Goal: Information Seeking & Learning: Learn about a topic

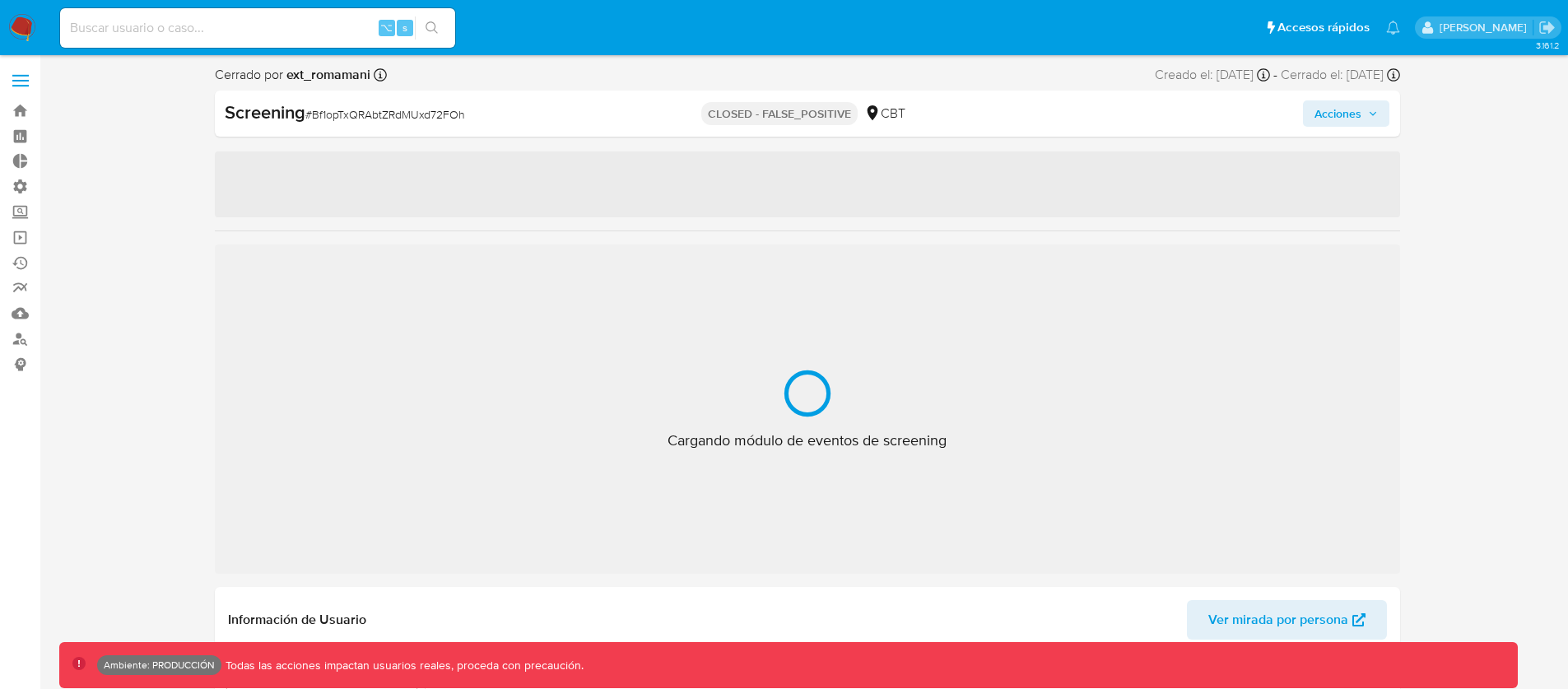
select select "10"
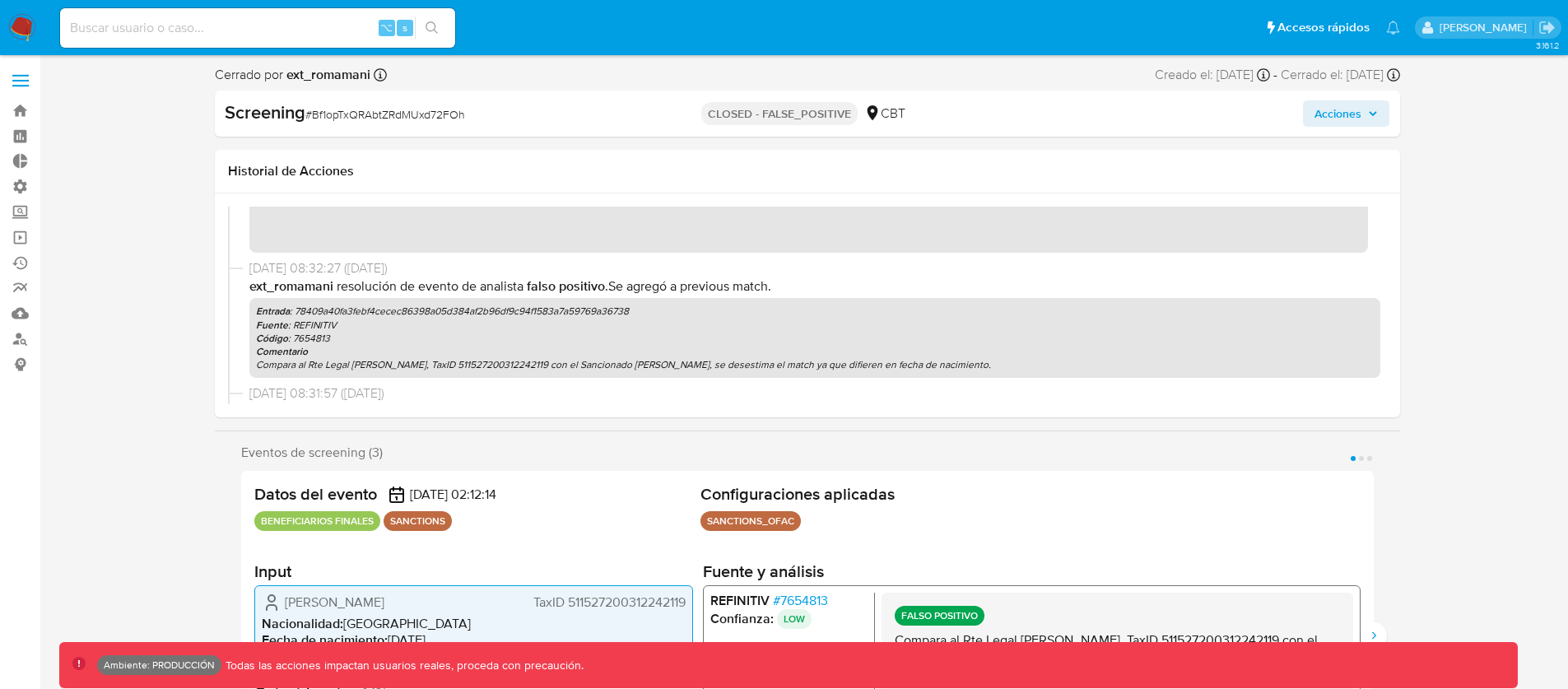
scroll to position [48, 0]
drag, startPoint x: 353, startPoint y: 290, endPoint x: 772, endPoint y: 296, distance: 419.0
click at [700, 297] on div "ext_romamani Resolución de evento de analista Falso positivo . Se agregó a prev…" at bounding box center [815, 325] width 1131 height 102
click at [767, 294] on div "ext_romamani Resolución de evento de analista Falso positivo . Se agregó a prev…" at bounding box center [815, 325] width 1131 height 102
drag, startPoint x: 281, startPoint y: 359, endPoint x: 469, endPoint y: 379, distance: 189.1
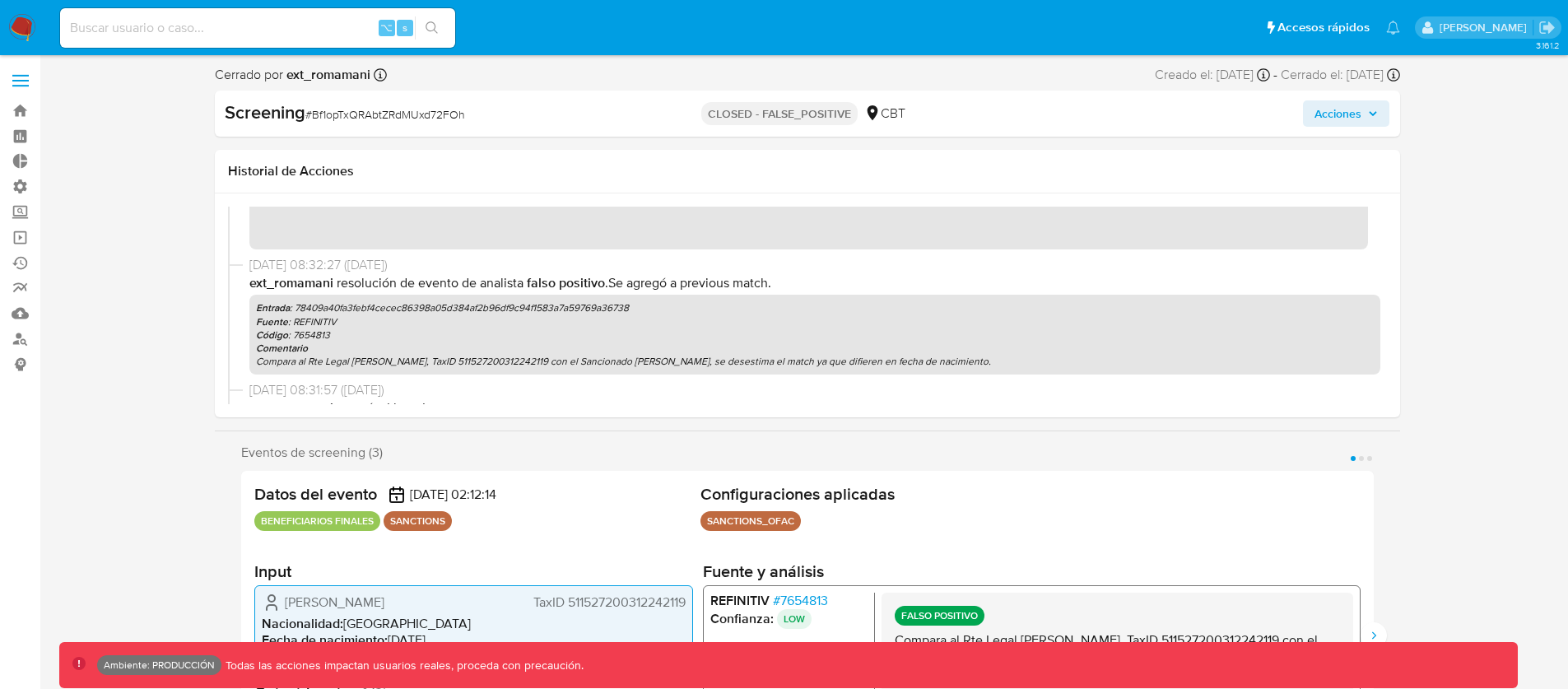
click at [403, 375] on div "[DATE] 08:32:27 ([DATE]) ext_romamani Resolución de evento de analista Falso po…" at bounding box center [807, 319] width 1159 height 125
click at [489, 374] on div "Entrada : 78409a40fa3febf4cecec86398a05d384af2b96df9c94f1583a7a59769a36738 Fuen…" at bounding box center [815, 335] width 1131 height 80
drag, startPoint x: 903, startPoint y: 357, endPoint x: 861, endPoint y: 354, distance: 42.1
click at [885, 356] on p "Compara al Rte Legal [PERSON_NAME], TaxID 511527200312242119 con el Sancionado …" at bounding box center [815, 361] width 1118 height 13
drag, startPoint x: 970, startPoint y: 363, endPoint x: 864, endPoint y: 365, distance: 106.0
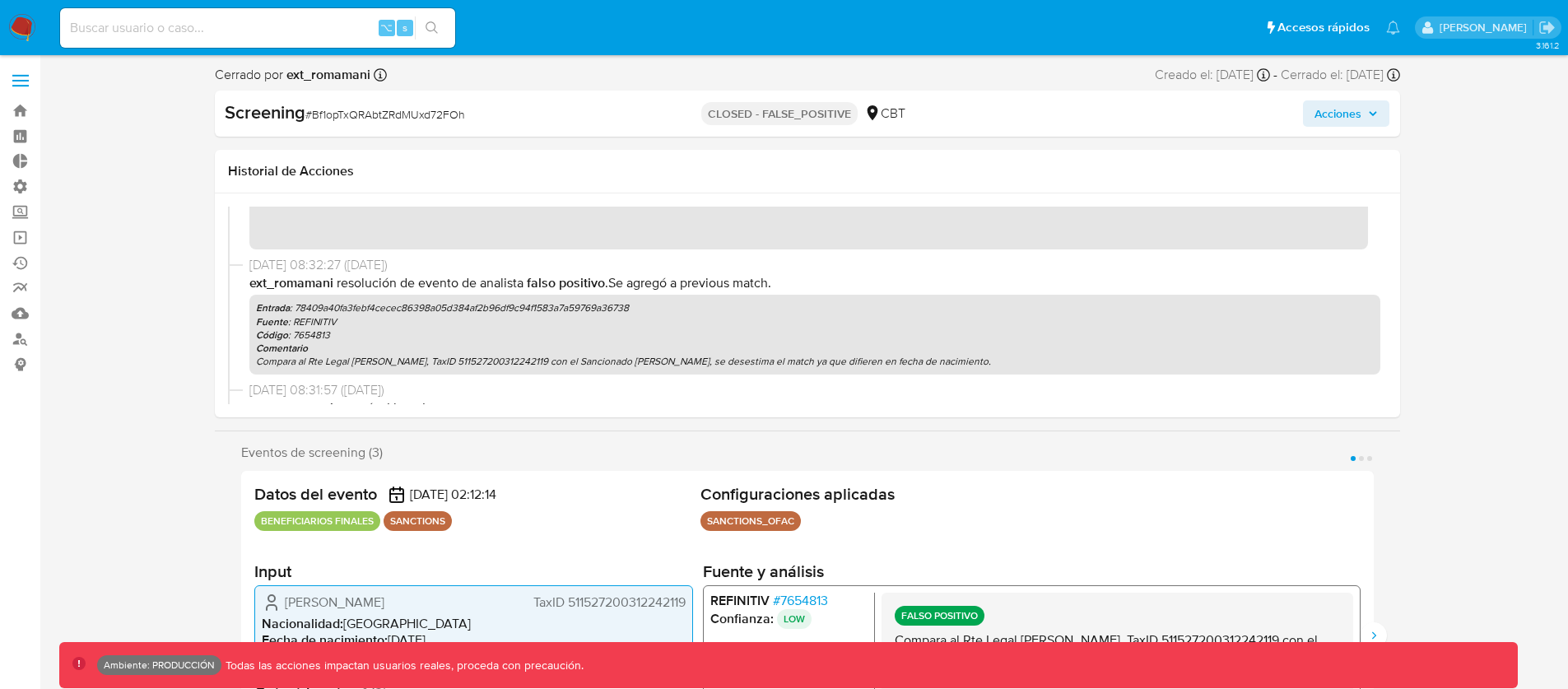
click at [911, 363] on p "Compara al Rte Legal [PERSON_NAME], TaxID 511527200312242119 con el Sancionado …" at bounding box center [815, 361] width 1118 height 13
drag, startPoint x: 871, startPoint y: 364, endPoint x: 762, endPoint y: 359, distance: 109.1
click at [868, 364] on p "Compara al Rte Legal [PERSON_NAME], TaxID 511527200312242119 con el Sancionado …" at bounding box center [815, 361] width 1118 height 13
drag, startPoint x: 762, startPoint y: 359, endPoint x: 1072, endPoint y: 367, distance: 310.1
click at [867, 364] on p "Compara al Rte Legal [PERSON_NAME], TaxID 511527200312242119 con el Sancionado …" at bounding box center [815, 361] width 1118 height 13
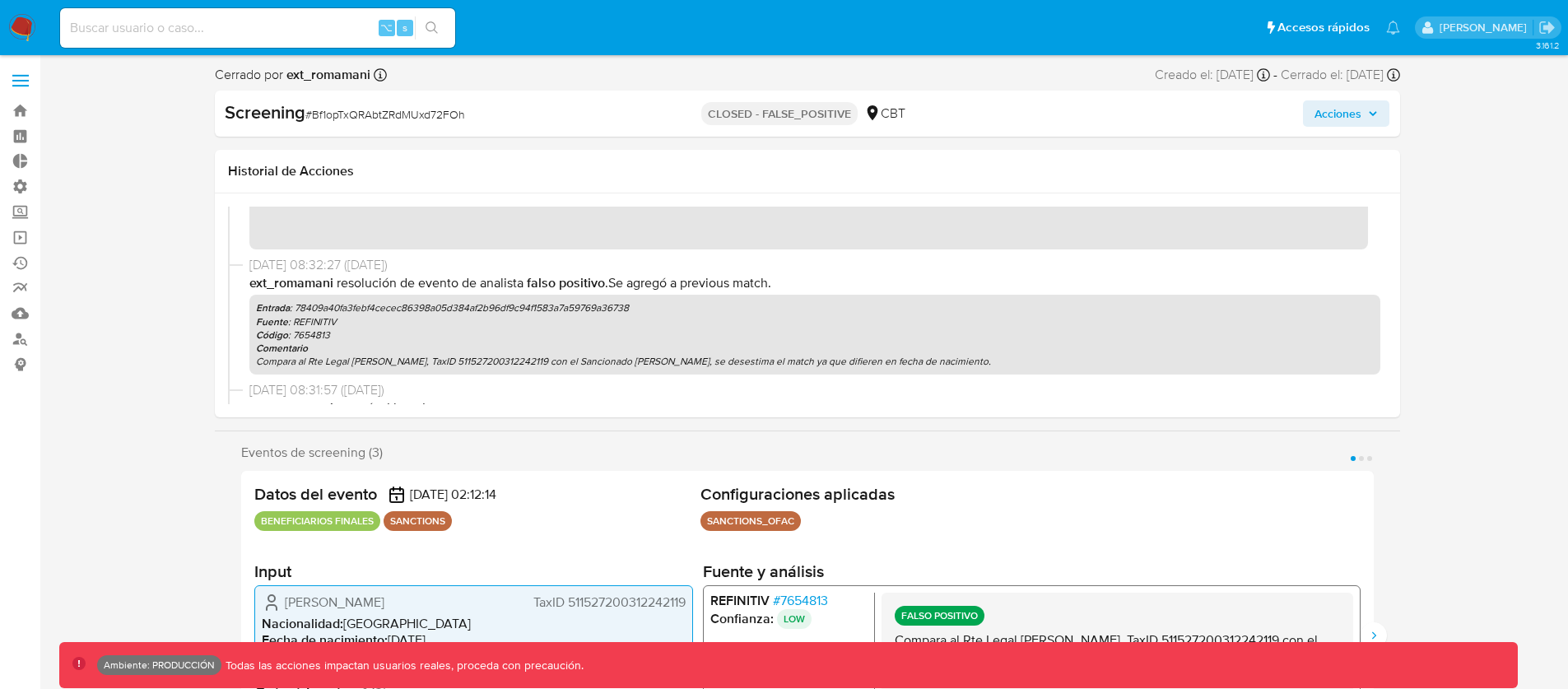
drag, startPoint x: 1057, startPoint y: 365, endPoint x: 764, endPoint y: 359, distance: 293.1
click at [909, 363] on p "Compara al Rte Legal [PERSON_NAME], TaxID 511527200312242119 con el Sancionado …" at bounding box center [815, 361] width 1118 height 13
click at [709, 354] on p "Compara al Rte Legal [PERSON_NAME], TaxID 511527200312242119 con el Sancionado …" at bounding box center [815, 361] width 1118 height 13
drag, startPoint x: 668, startPoint y: 357, endPoint x: 972, endPoint y: 364, distance: 304.1
click at [824, 364] on p "Compara al Rte Legal [PERSON_NAME], TaxID 511527200312242119 con el Sancionado …" at bounding box center [815, 361] width 1118 height 13
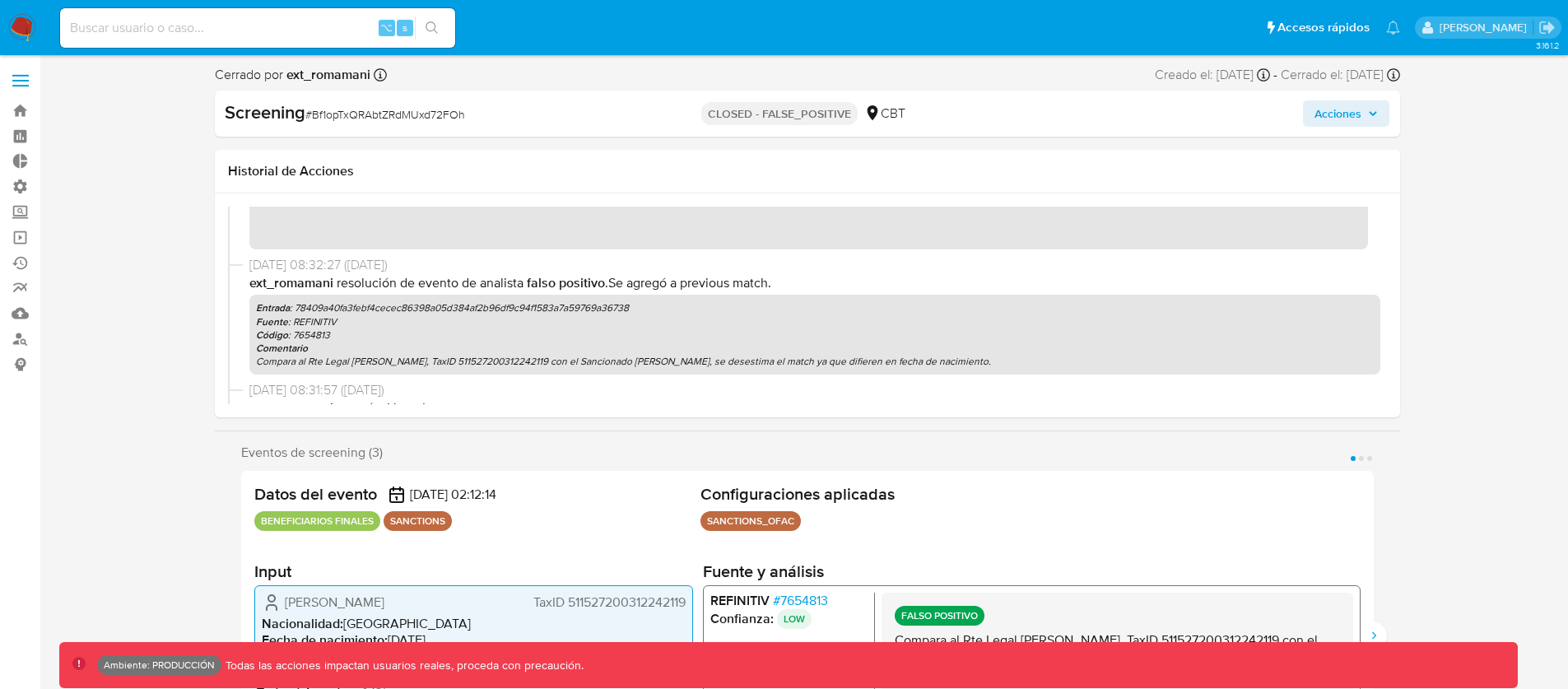
click at [981, 364] on p "Compara al Rte Legal [PERSON_NAME], TaxID 511527200312242119 con el Sancionado …" at bounding box center [815, 361] width 1118 height 13
drag, startPoint x: 729, startPoint y: 365, endPoint x: 565, endPoint y: 359, distance: 164.1
click at [655, 363] on p "Compara al Rte Legal [PERSON_NAME], TaxID 511527200312242119 con el Sancionado …" at bounding box center [815, 361] width 1118 height 13
click at [565, 359] on p "Compara al Rte Legal [PERSON_NAME], TaxID 511527200312242119 con el Sancionado …" at bounding box center [815, 361] width 1118 height 13
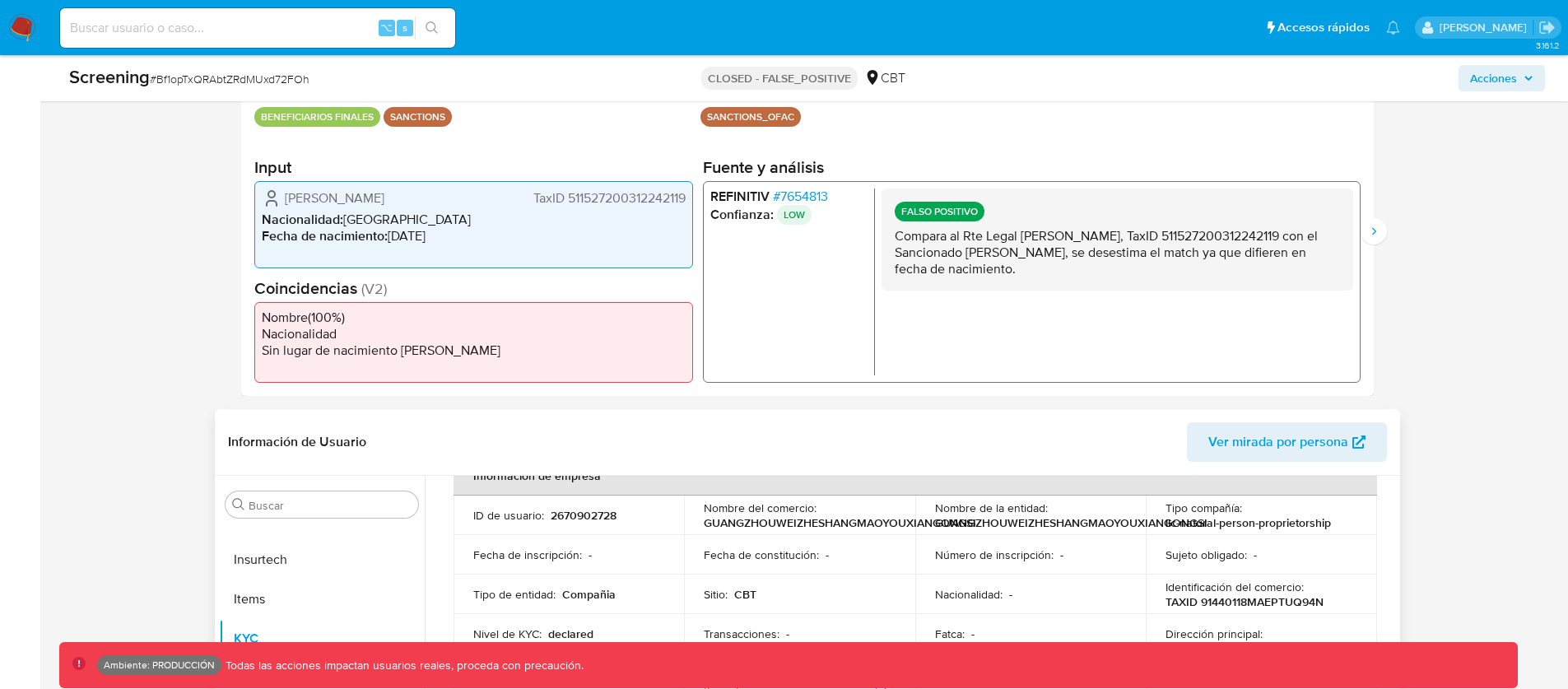
scroll to position [35, 0]
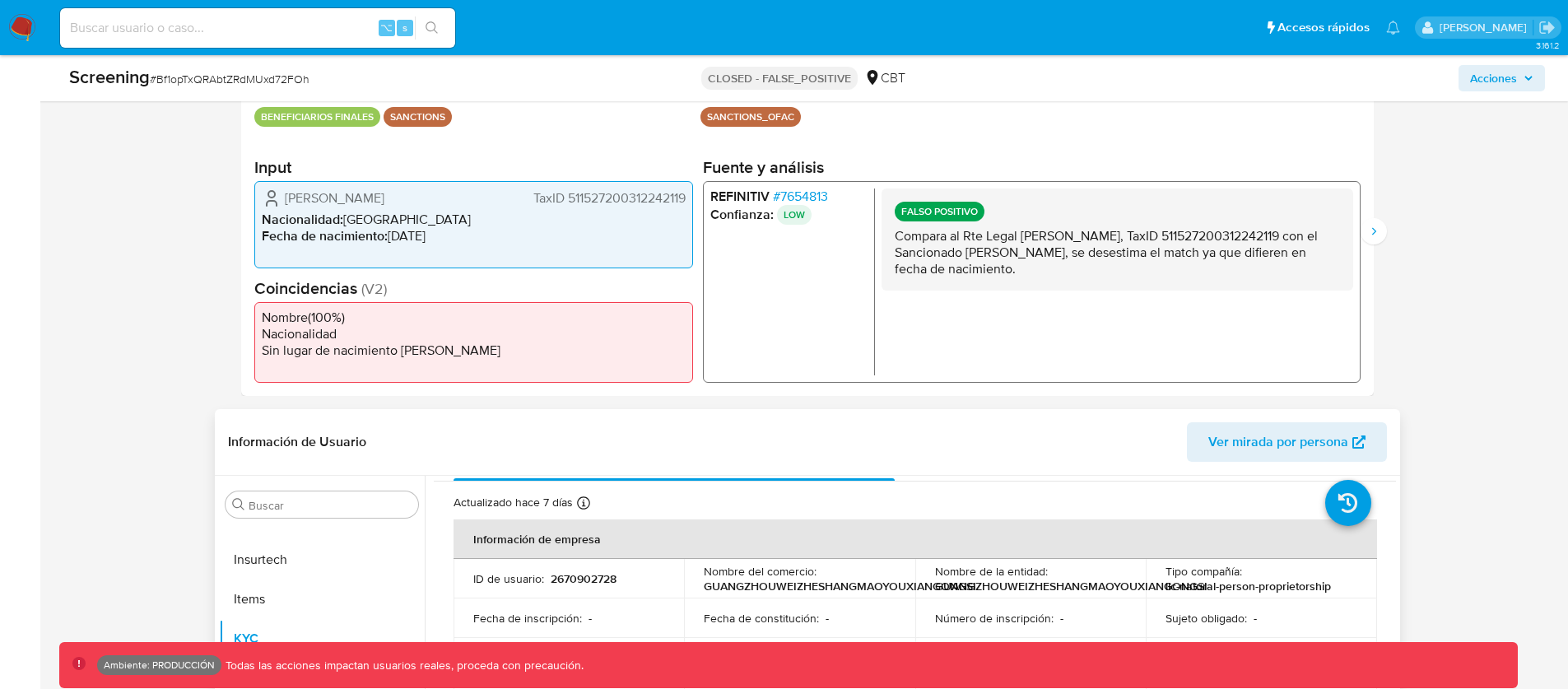
click at [568, 581] on p "2670902728" at bounding box center [583, 578] width 66 height 15
copy p "2670902728"
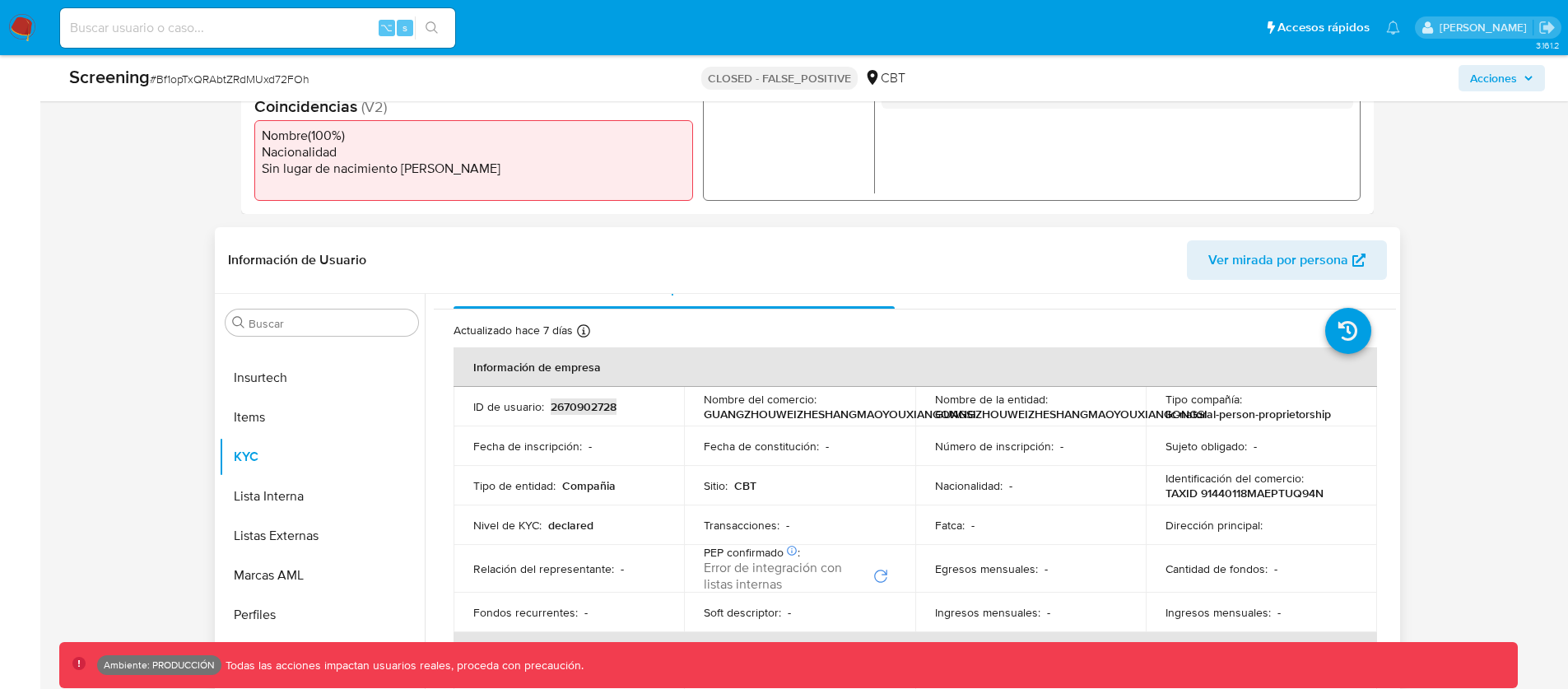
scroll to position [26, 0]
click at [795, 414] on p "GUANGZHOUWEIZHESHANGMAOYOUXIANGONGSI" at bounding box center [840, 414] width 272 height 15
click at [1007, 414] on p "GUANGZHOUWEIZHESHANGMAOYOUXIANGONGSI" at bounding box center [1070, 414] width 272 height 15
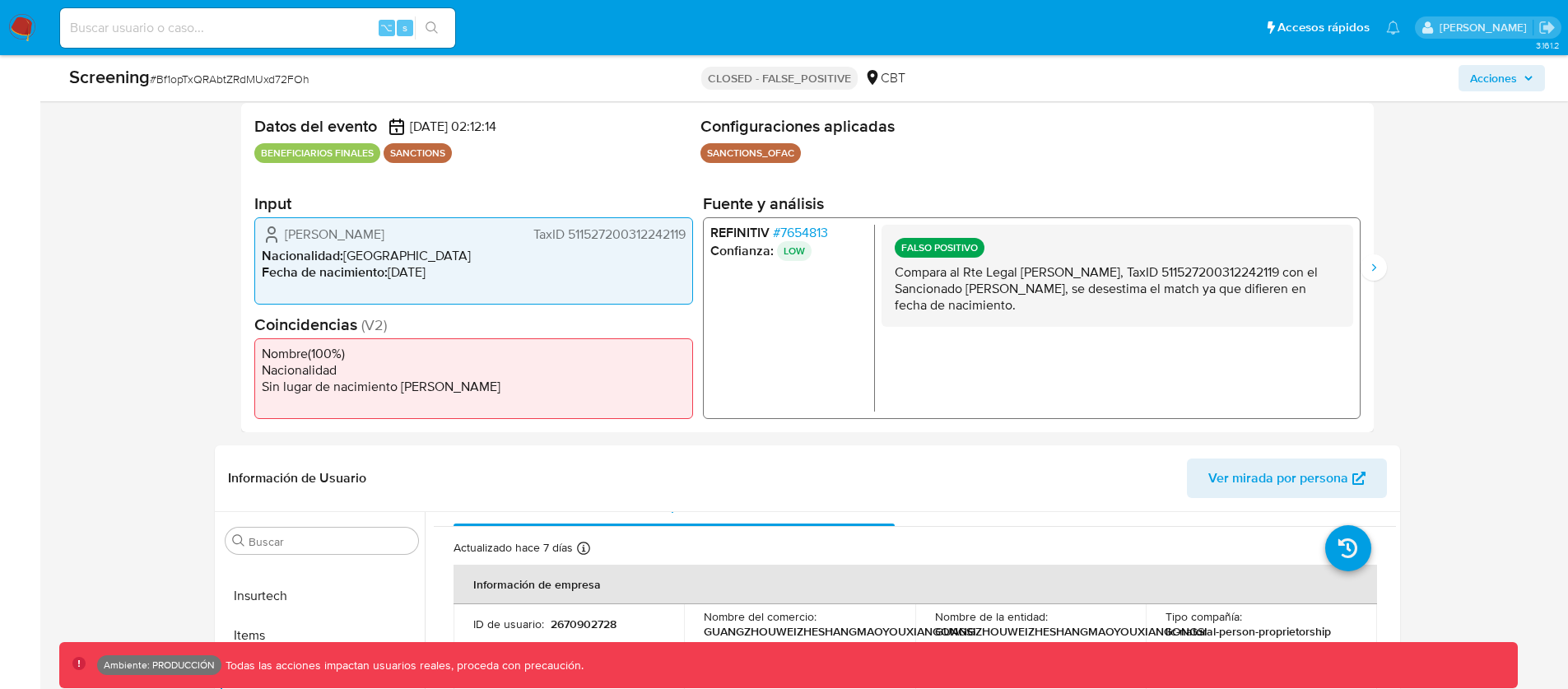
scroll to position [315, 0]
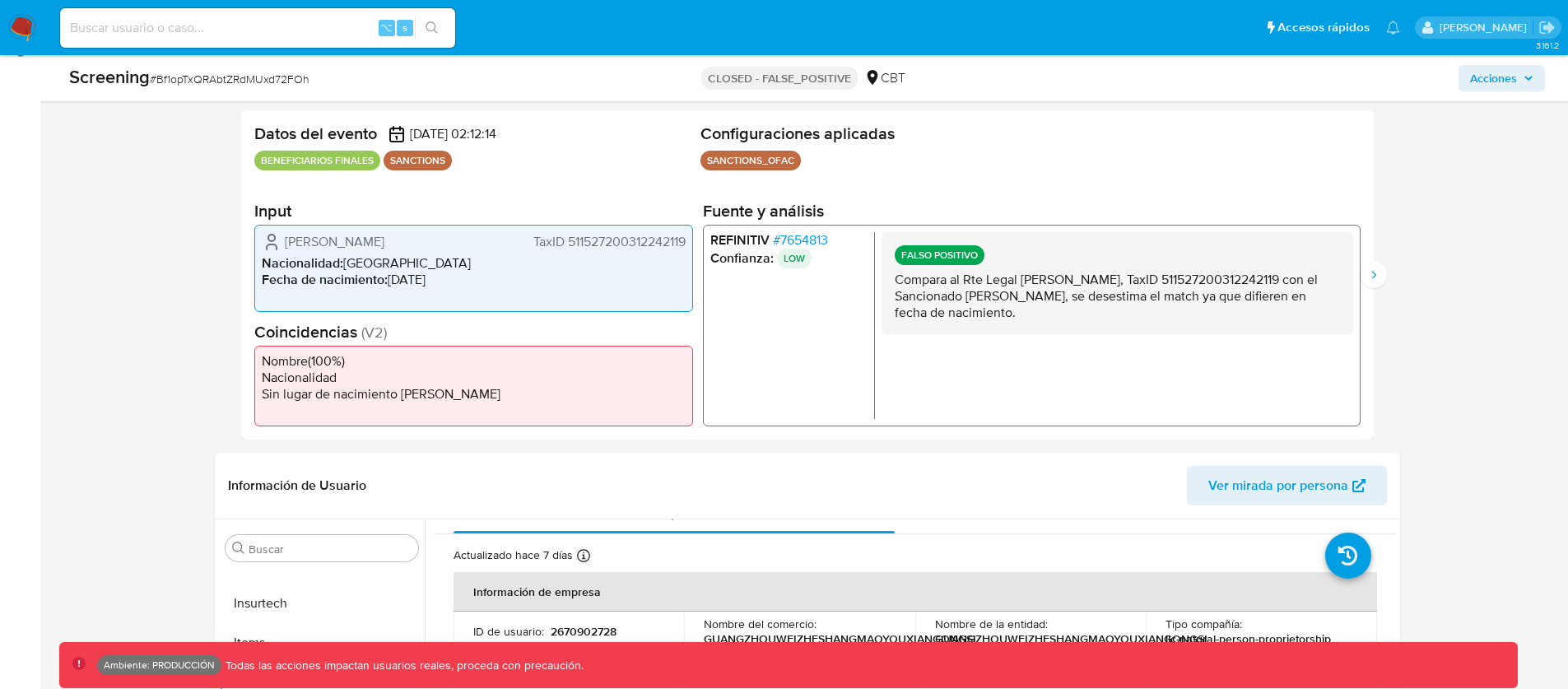
drag, startPoint x: 310, startPoint y: 241, endPoint x: 288, endPoint y: 245, distance: 22.4
click at [288, 245] on span "[PERSON_NAME]" at bounding box center [335, 242] width 100 height 17
click at [579, 243] on span "TaxID 511527200312242119" at bounding box center [608, 242] width 152 height 17
click at [541, 237] on span "TaxID 511527200312242119" at bounding box center [608, 242] width 152 height 17
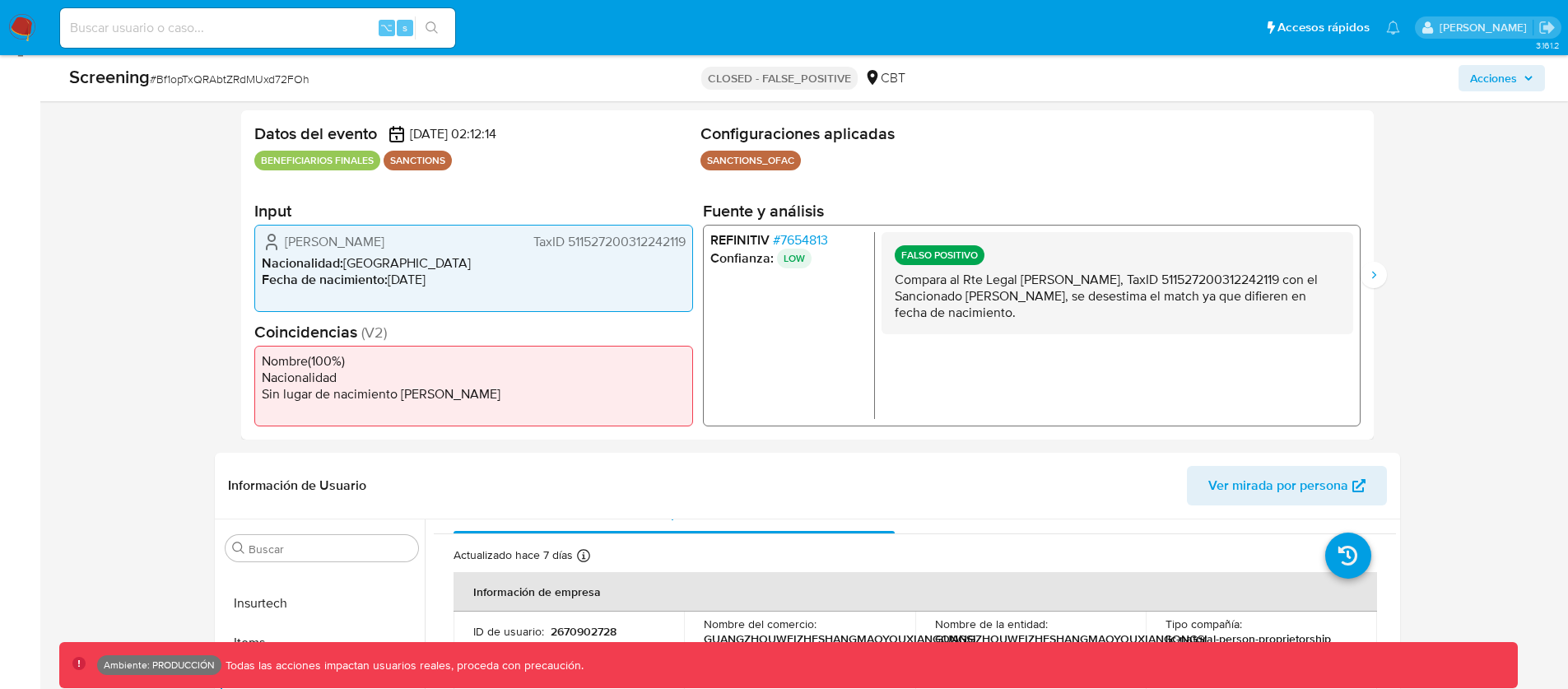
click at [541, 237] on span "TaxID 511527200312242119" at bounding box center [608, 242] width 152 height 17
click at [367, 267] on li "Nacionalidad : [DEMOGRAPHIC_DATA]" at bounding box center [473, 264] width 424 height 17
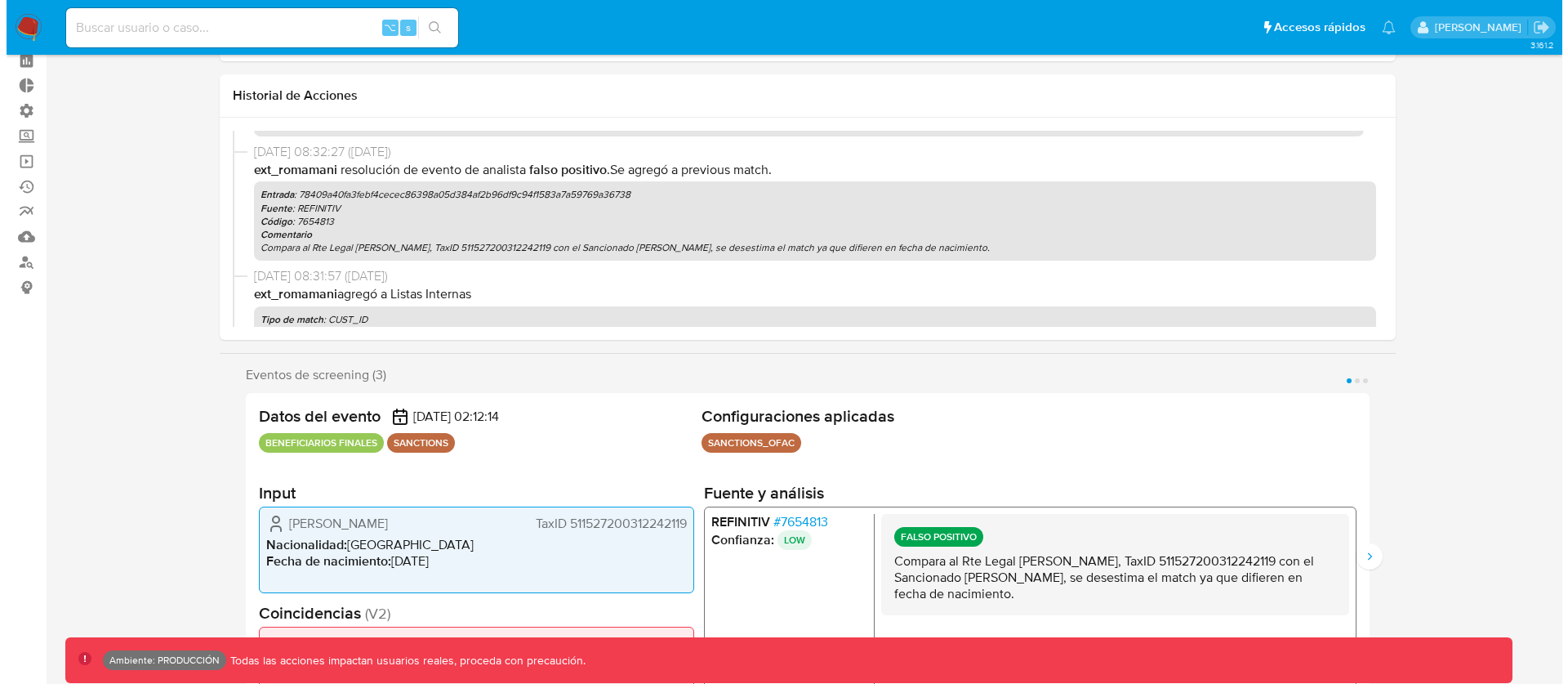
scroll to position [174, 0]
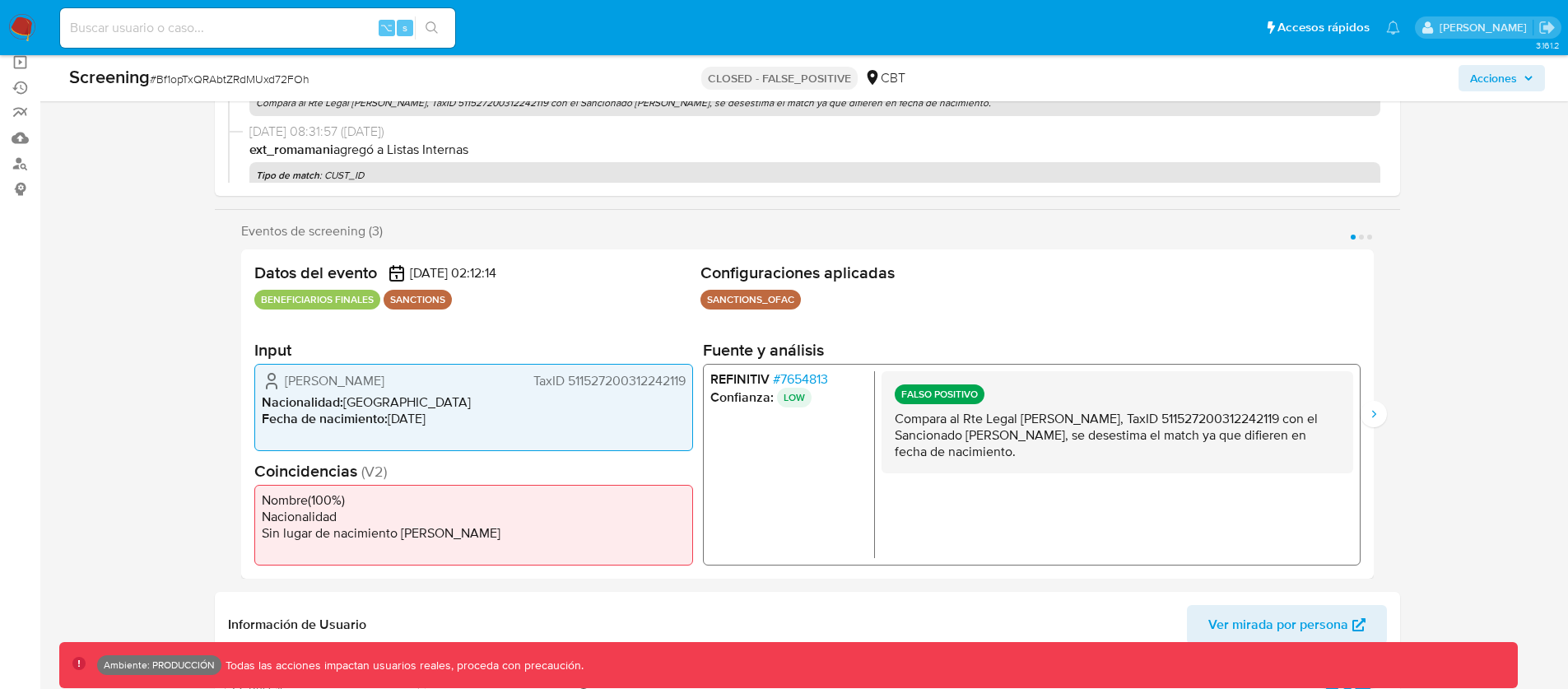
click at [816, 382] on span "# 7654813" at bounding box center [800, 379] width 55 height 17
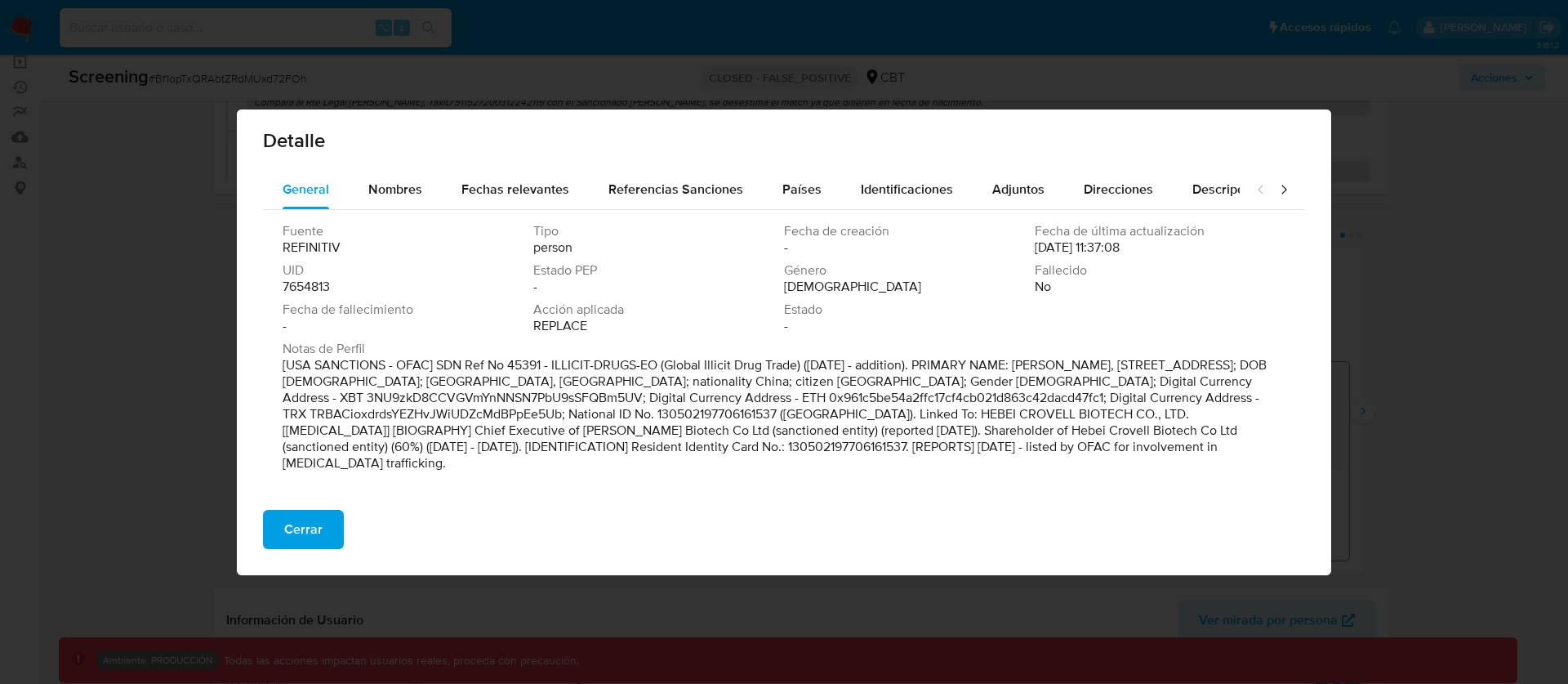
scroll to position [17, 0]
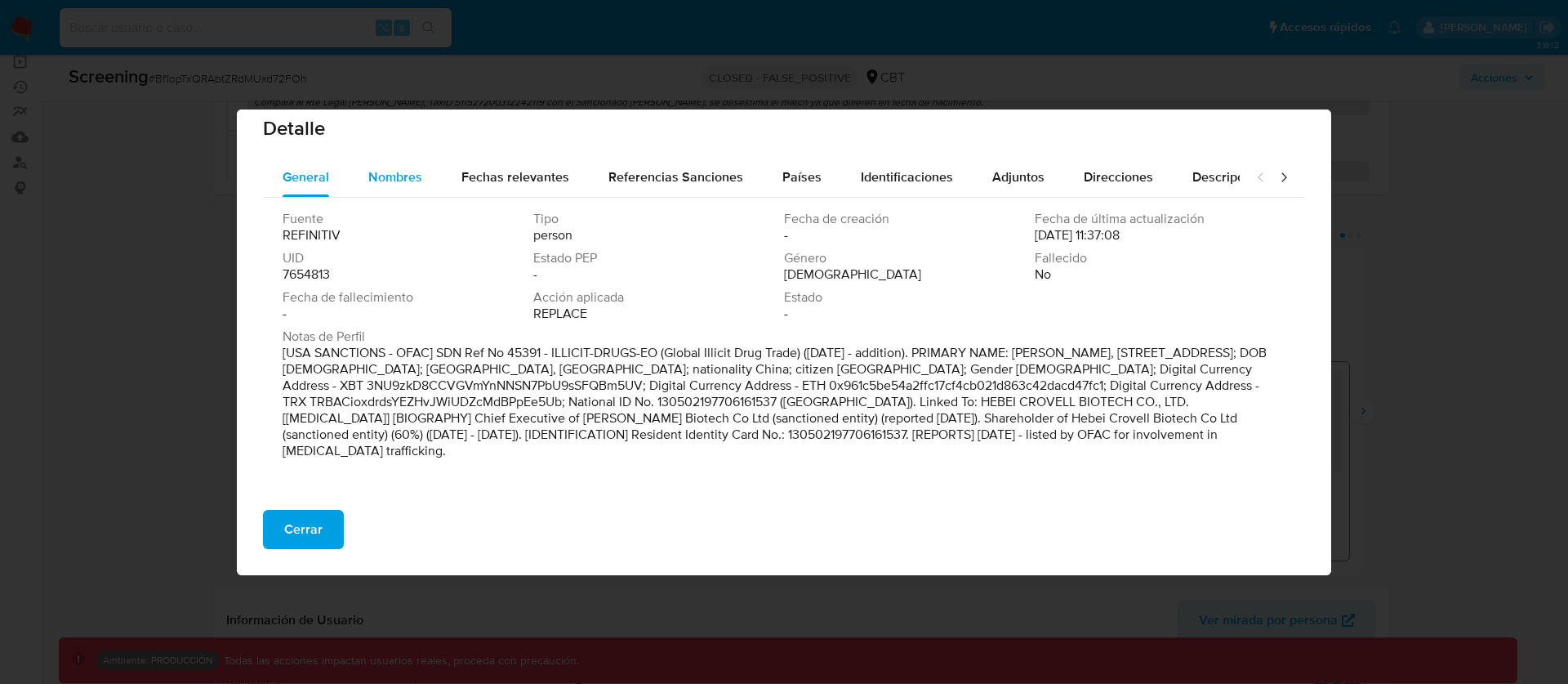
click at [396, 171] on span "Nombres" at bounding box center [395, 177] width 54 height 19
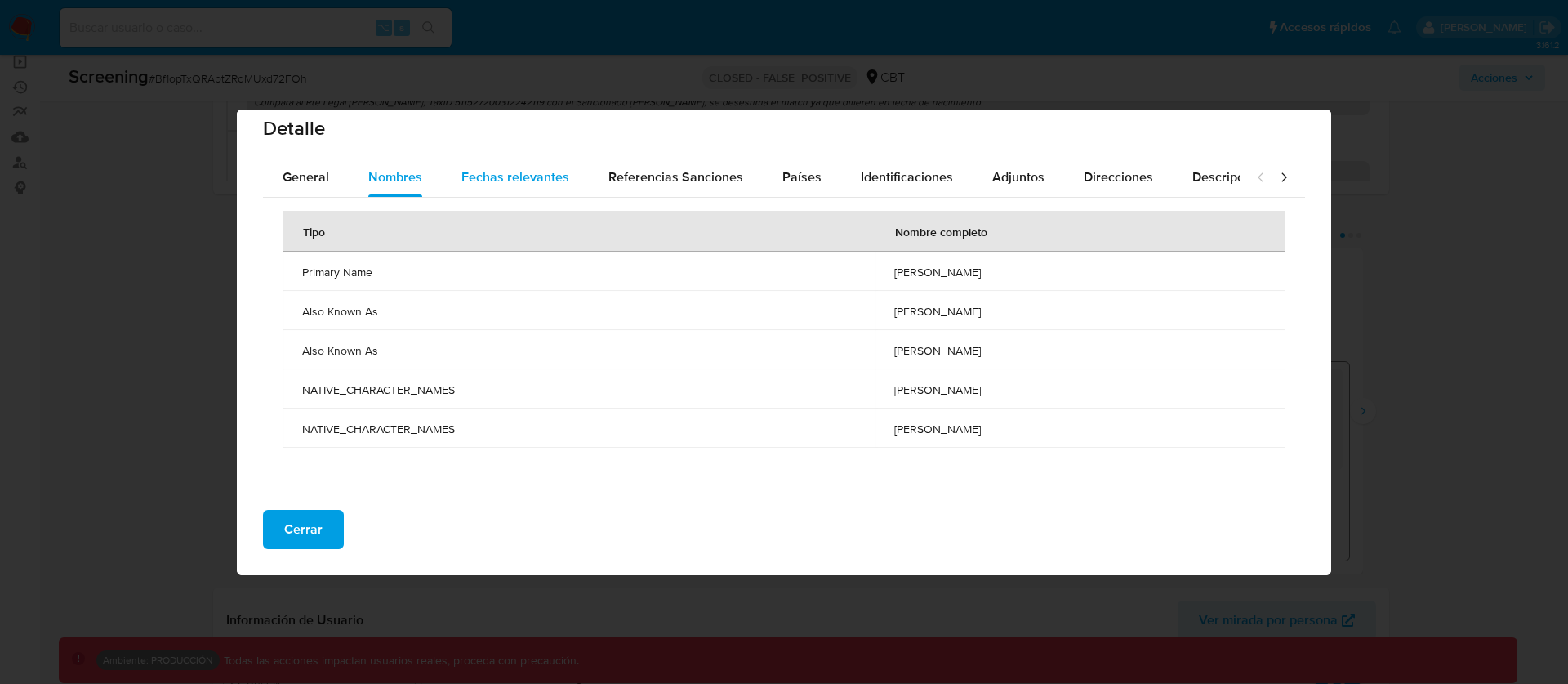
click at [545, 185] on span "Fechas relevantes" at bounding box center [515, 177] width 108 height 19
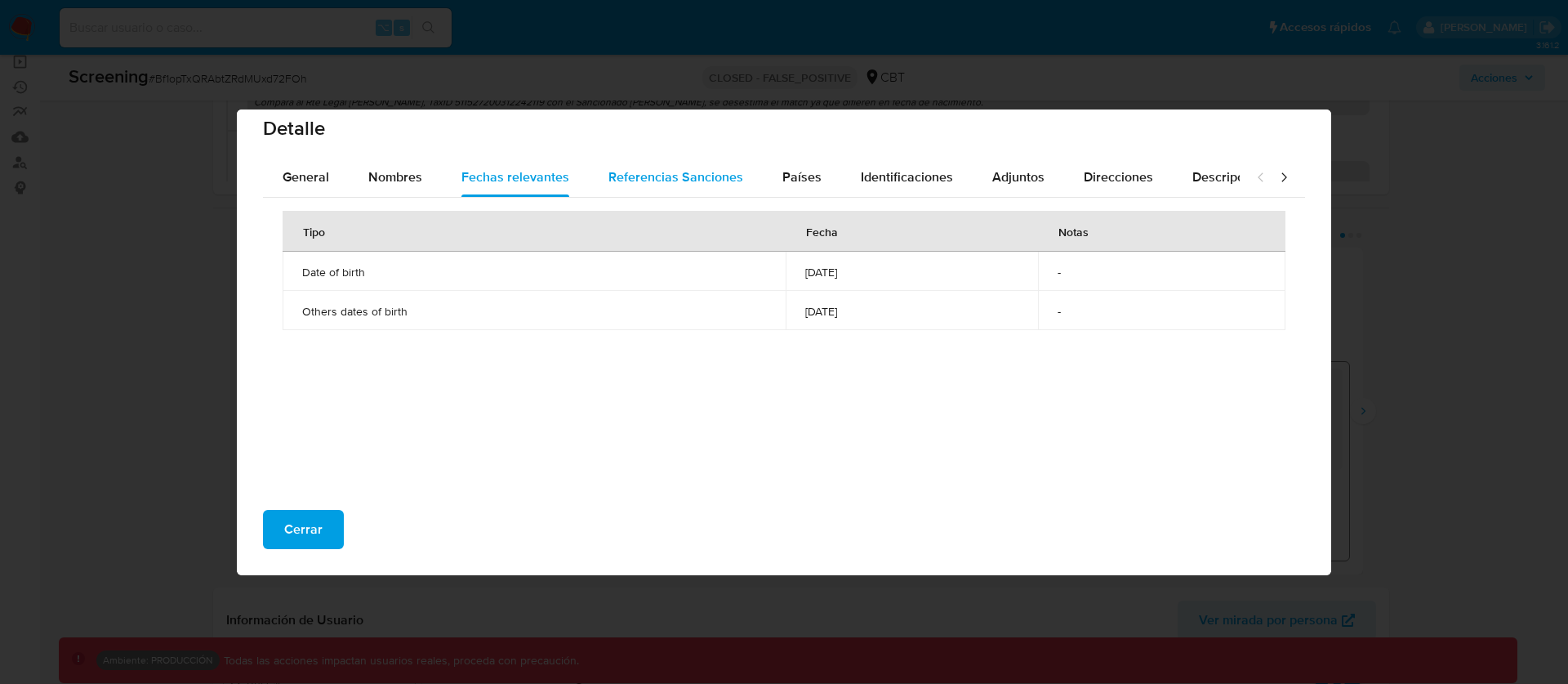
click at [683, 184] on span "Referencias Sanciones" at bounding box center [675, 177] width 135 height 19
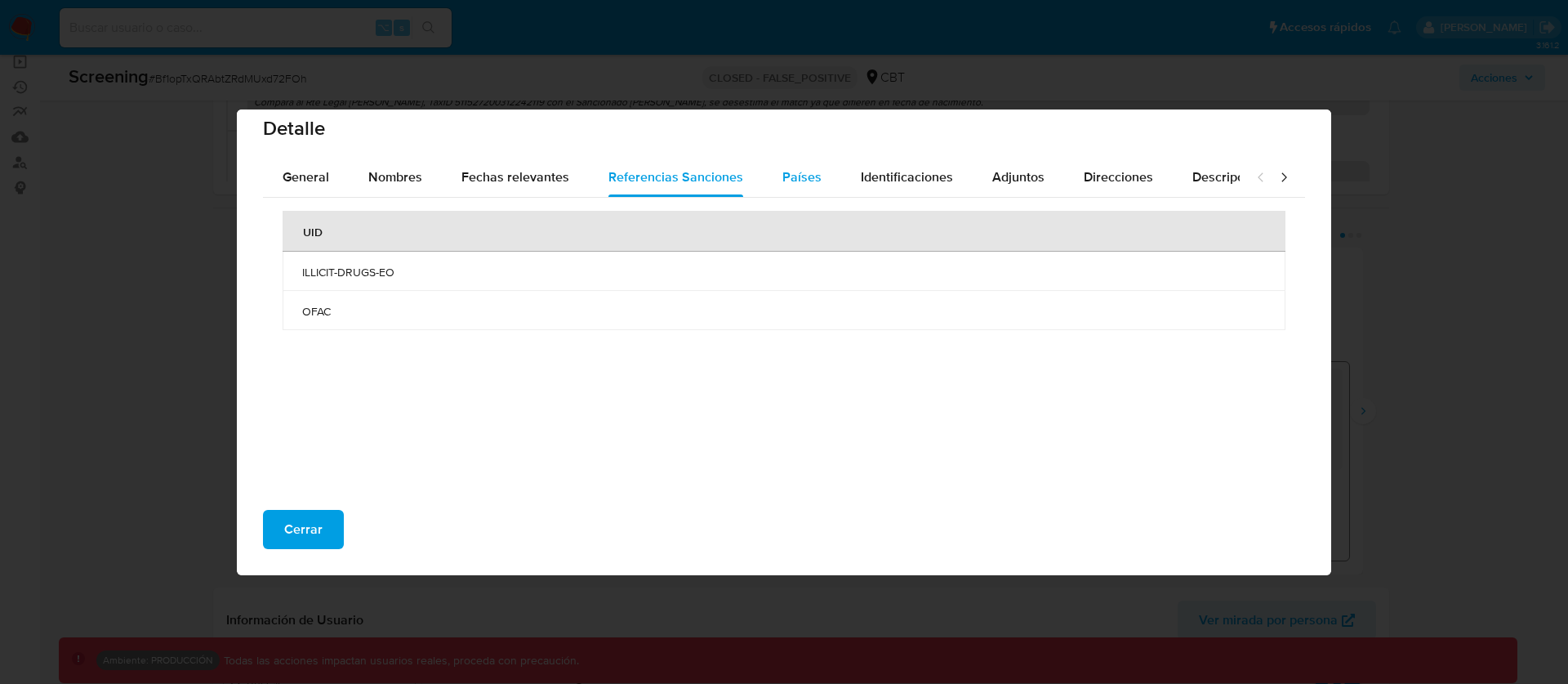
click at [787, 179] on span "Países" at bounding box center [801, 177] width 39 height 19
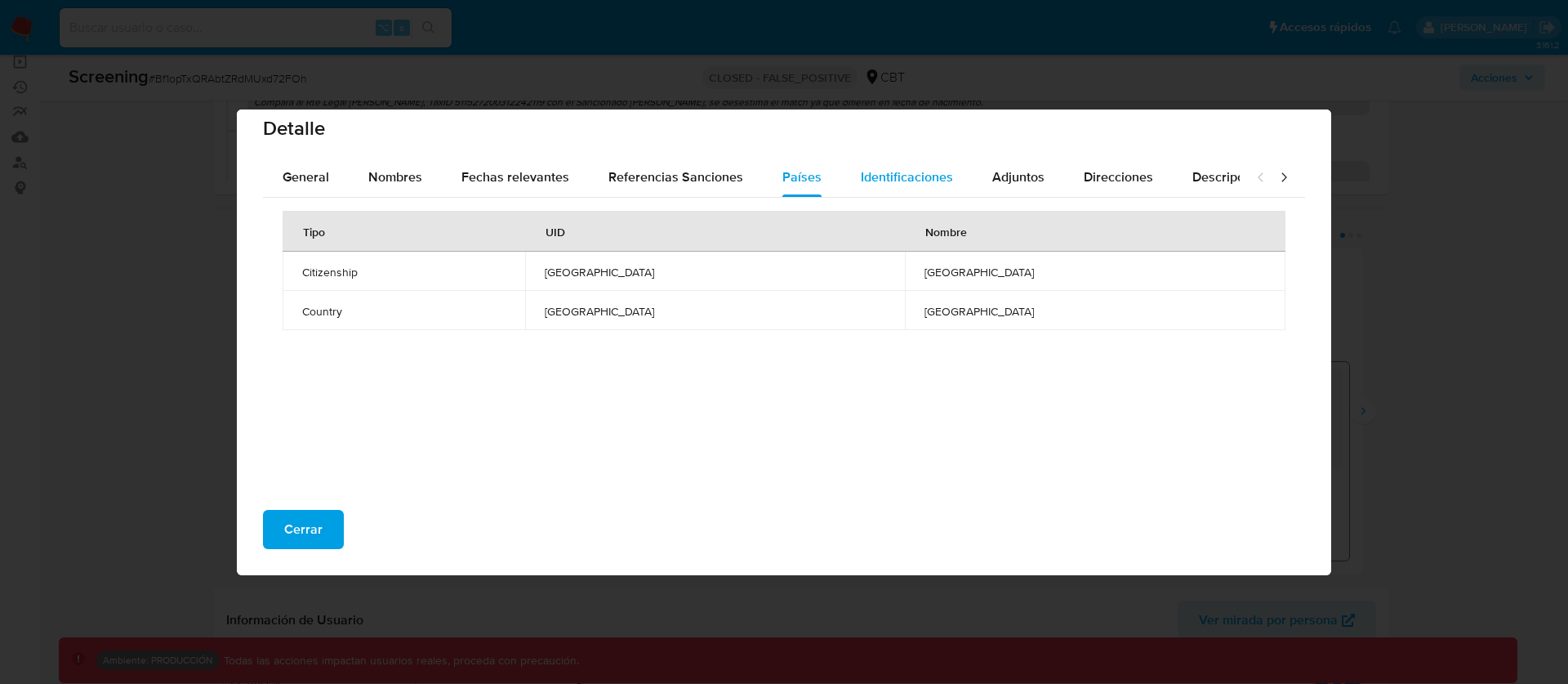
click at [902, 185] on span "Identificaciones" at bounding box center [907, 177] width 92 height 19
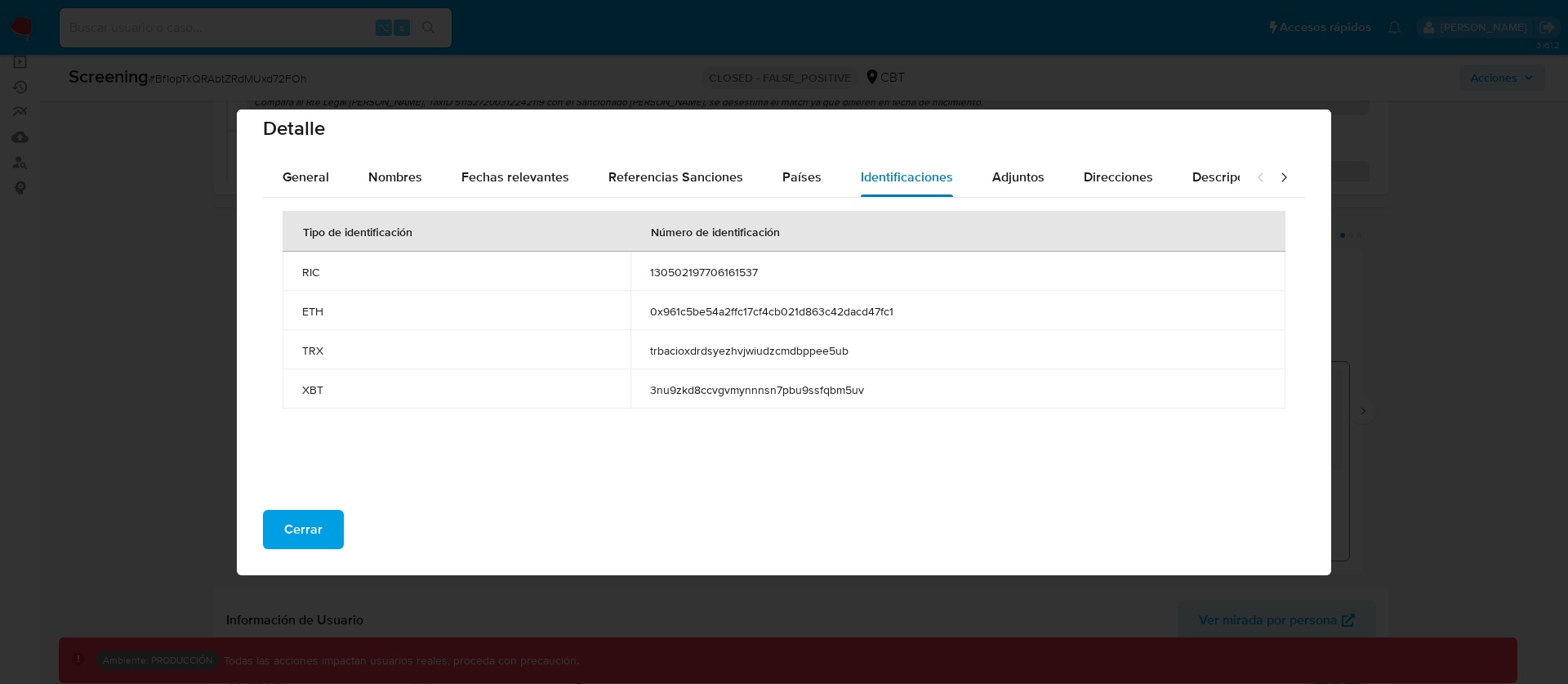
click at [841, 179] on button "Identificaciones" at bounding box center [907, 177] width 131 height 39
click at [808, 179] on span "Países" at bounding box center [801, 177] width 39 height 19
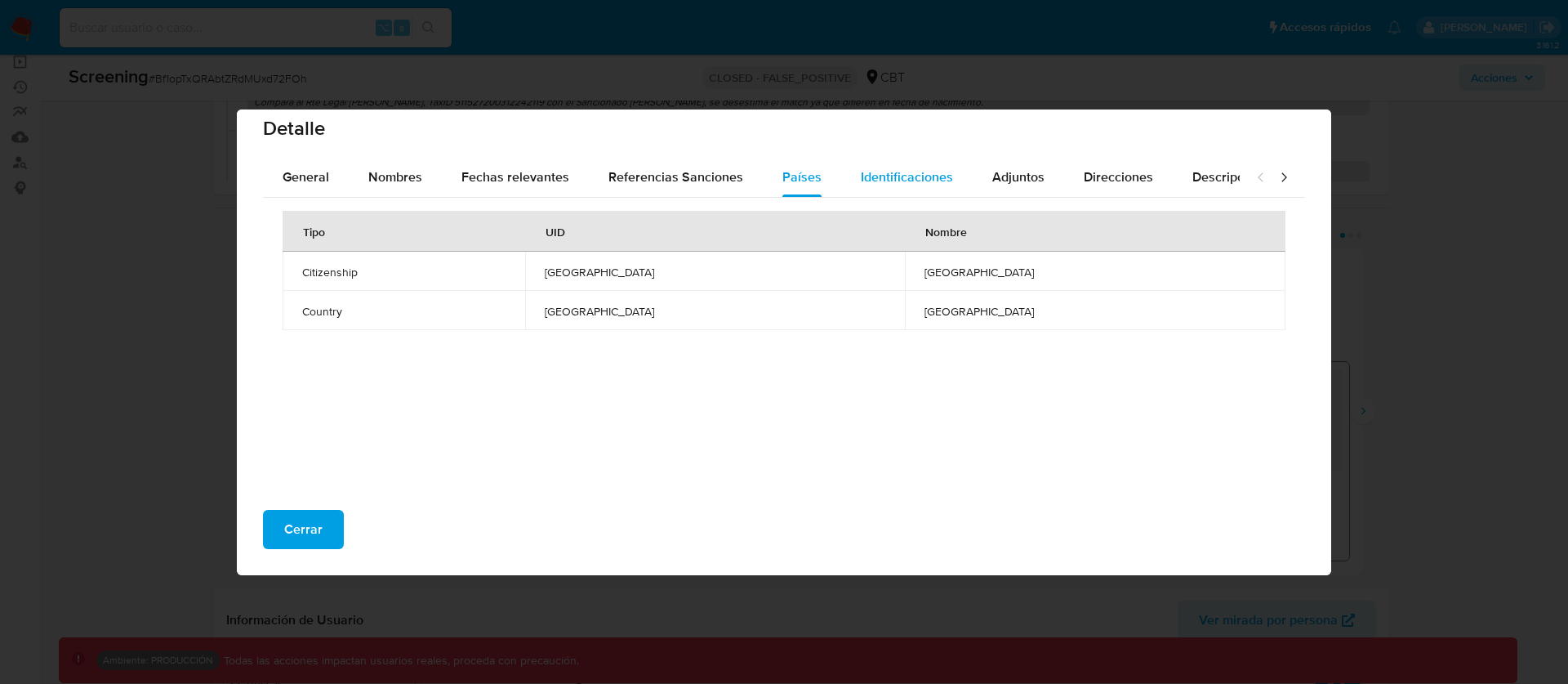
click at [913, 182] on span "Identificaciones" at bounding box center [907, 177] width 92 height 19
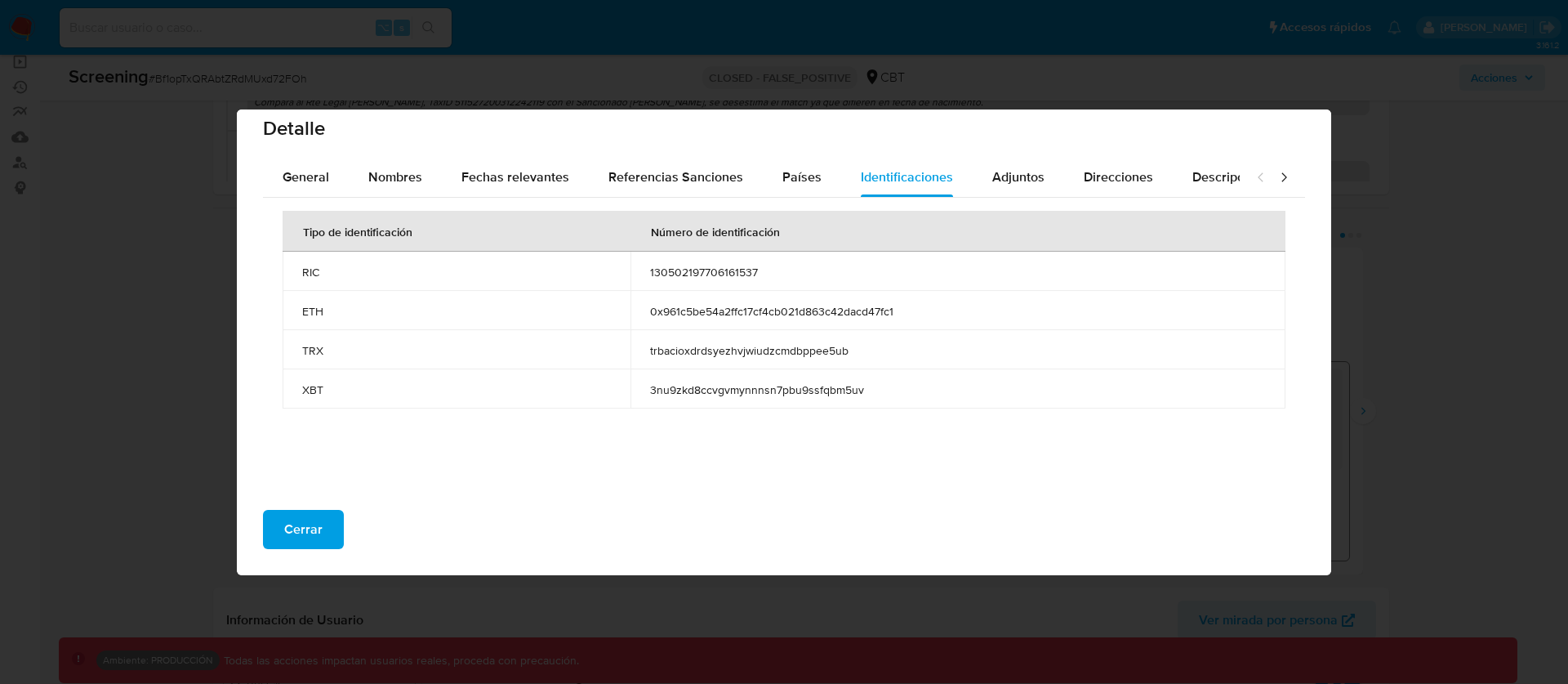
click at [1027, 153] on div "Detalle" at bounding box center [784, 125] width 1094 height 65
click at [1019, 177] on span "Adjuntos" at bounding box center [1018, 177] width 52 height 19
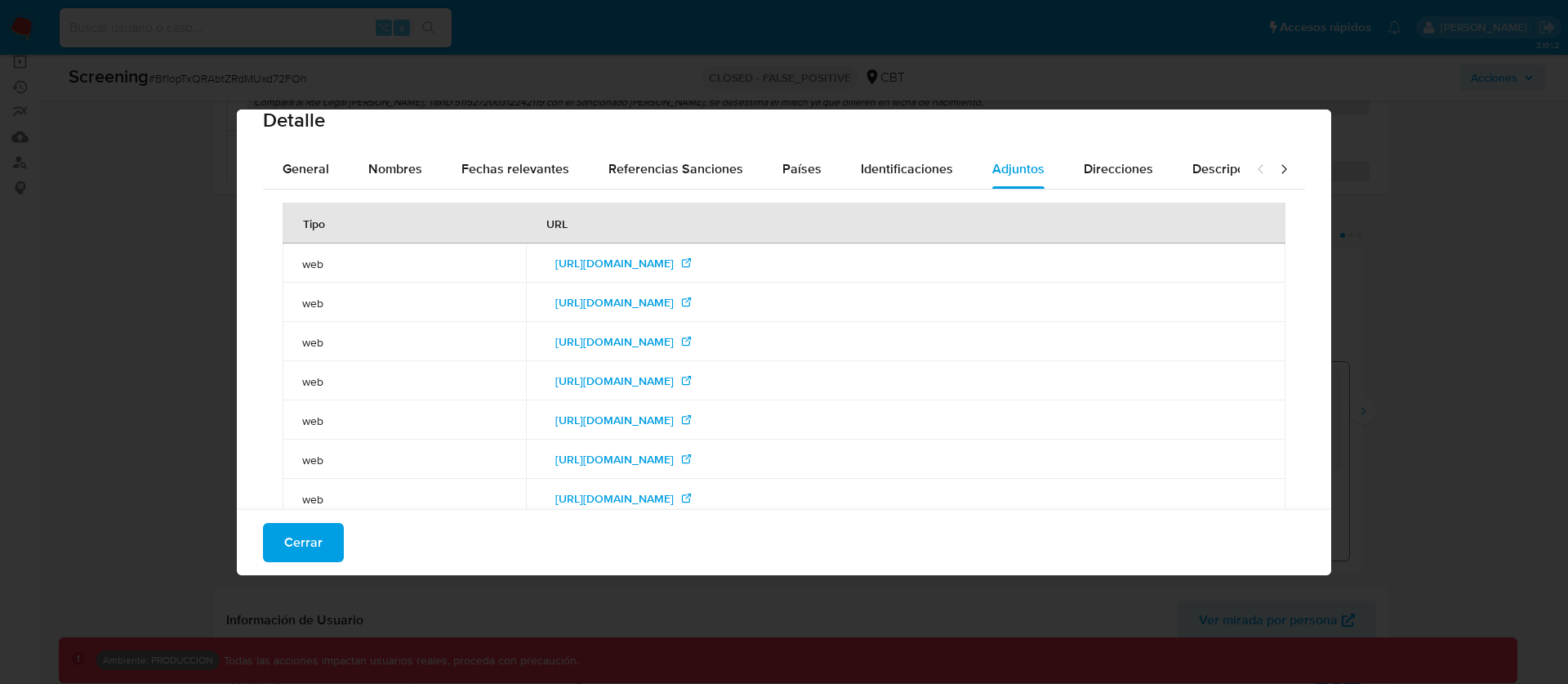
scroll to position [0, 0]
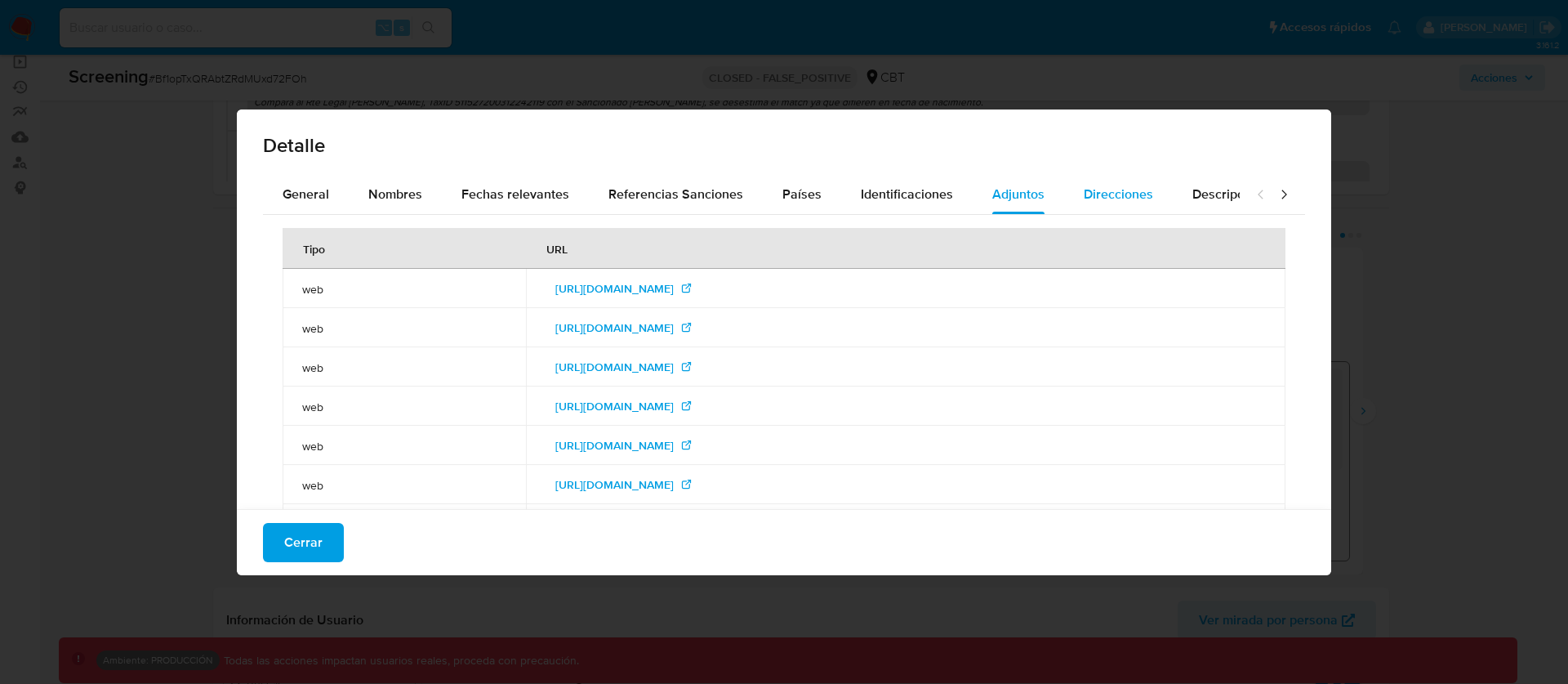
click at [1145, 195] on button "Direcciones" at bounding box center [1119, 194] width 109 height 39
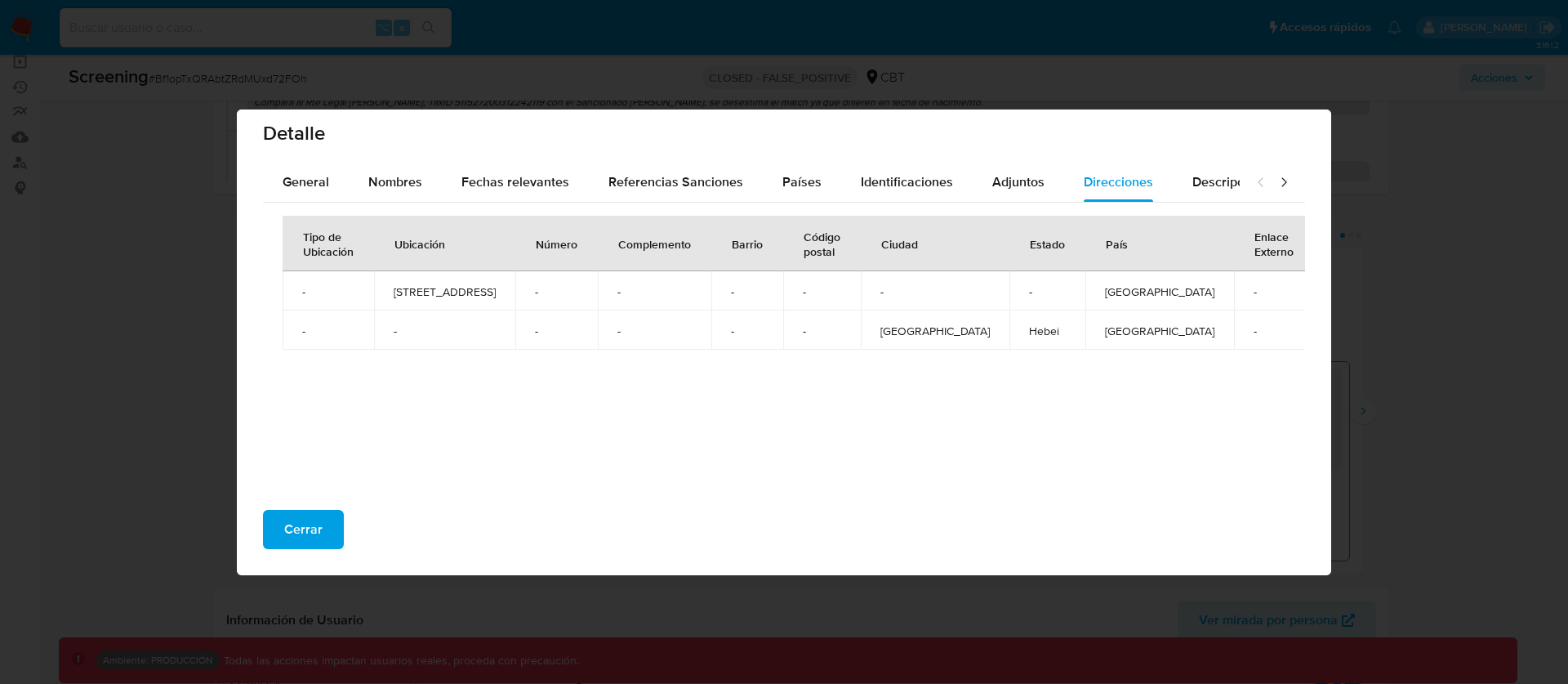
scroll to position [17, 0]
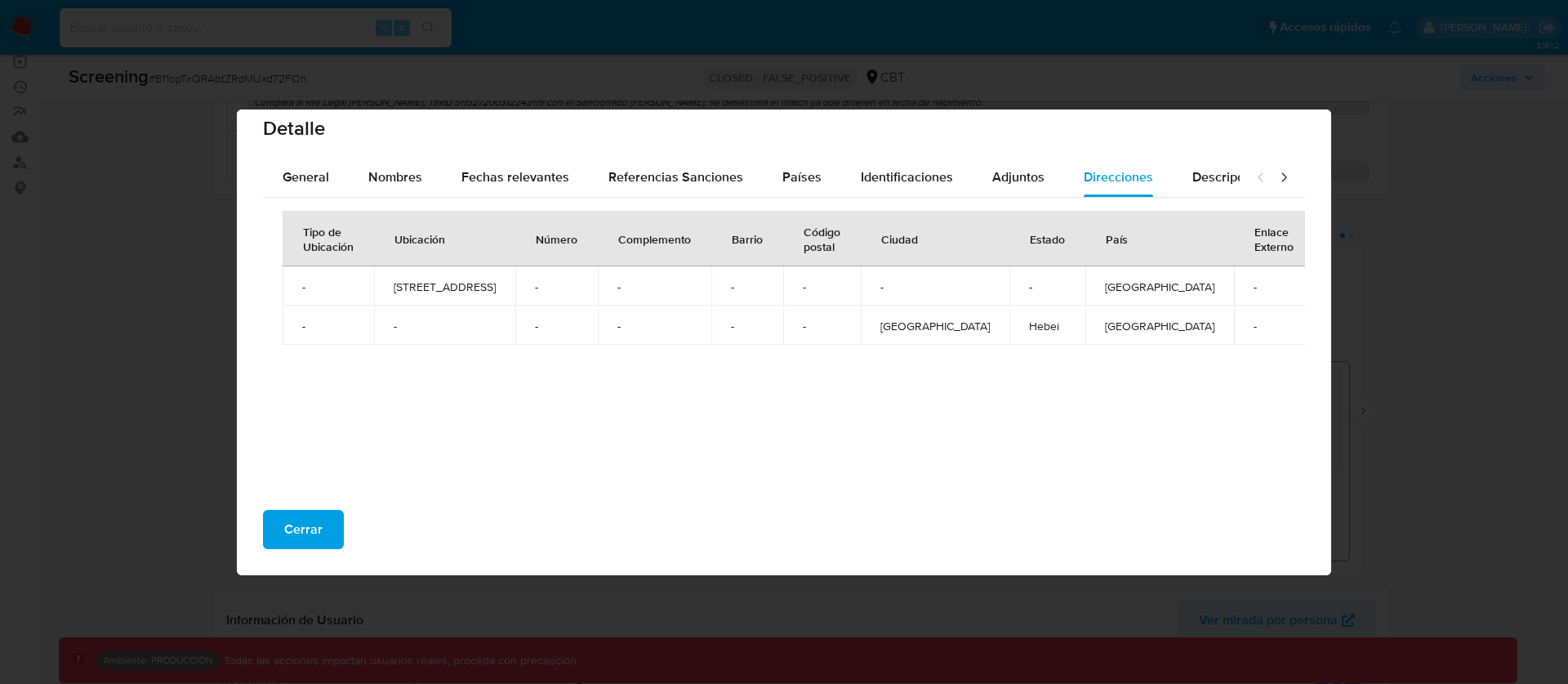
drag, startPoint x: 1049, startPoint y: 389, endPoint x: 1196, endPoint y: 418, distance: 149.8
click at [1196, 418] on div "Tipo de Ubicación Ubicación Número Complemento Barrio Código postal Ciudad Esta…" at bounding box center [784, 340] width 1042 height 286
click at [1201, 177] on span "Descripciones" at bounding box center [1234, 177] width 83 height 19
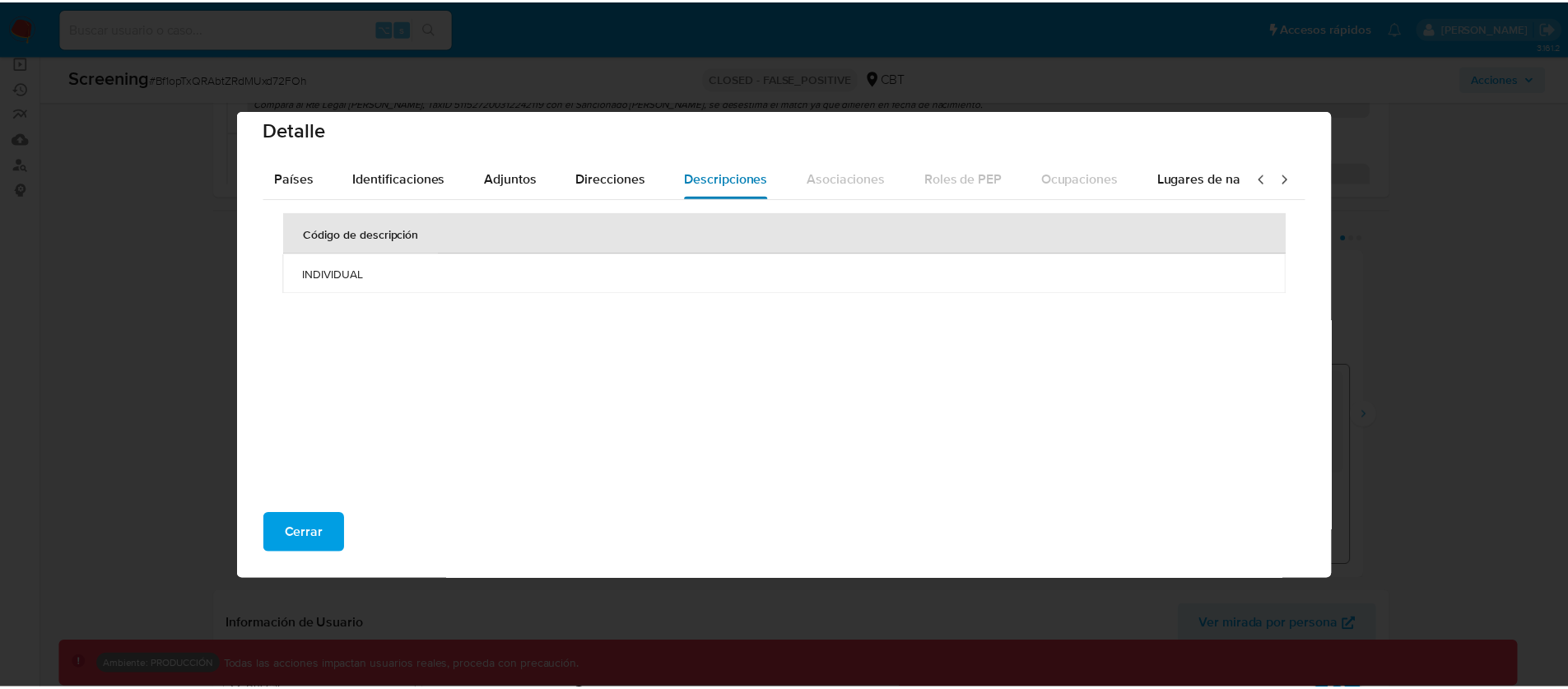
scroll to position [0, 583]
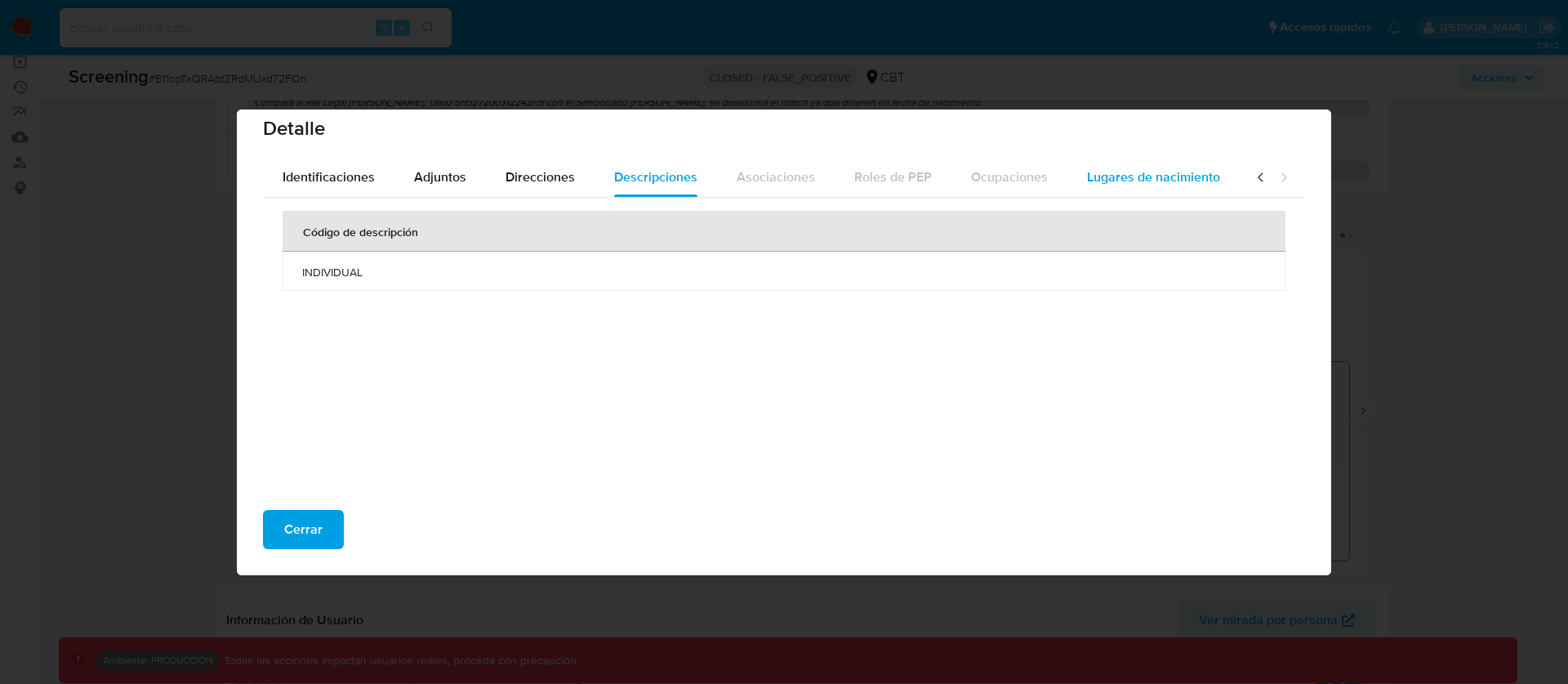
click at [1116, 186] on div "Lugares de nacimiento" at bounding box center [1153, 177] width 133 height 39
click at [1281, 178] on icon at bounding box center [1284, 177] width 5 height 9
click at [1401, 189] on div "Detalle General Nombres Fechas relevantes Referencias Sanciones Países Identifi…" at bounding box center [784, 342] width 1568 height 684
click at [285, 546] on span "Cerrar" at bounding box center [303, 530] width 38 height 36
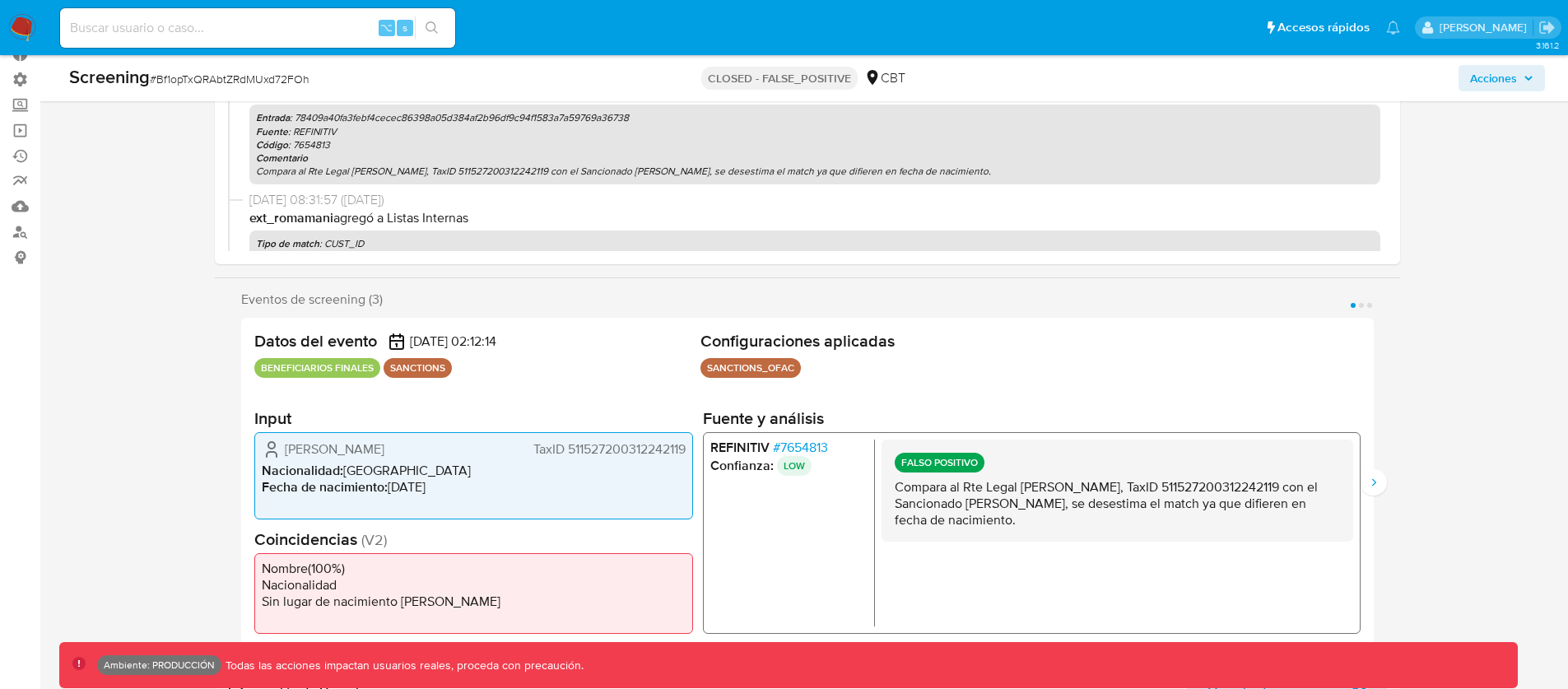
scroll to position [27, 0]
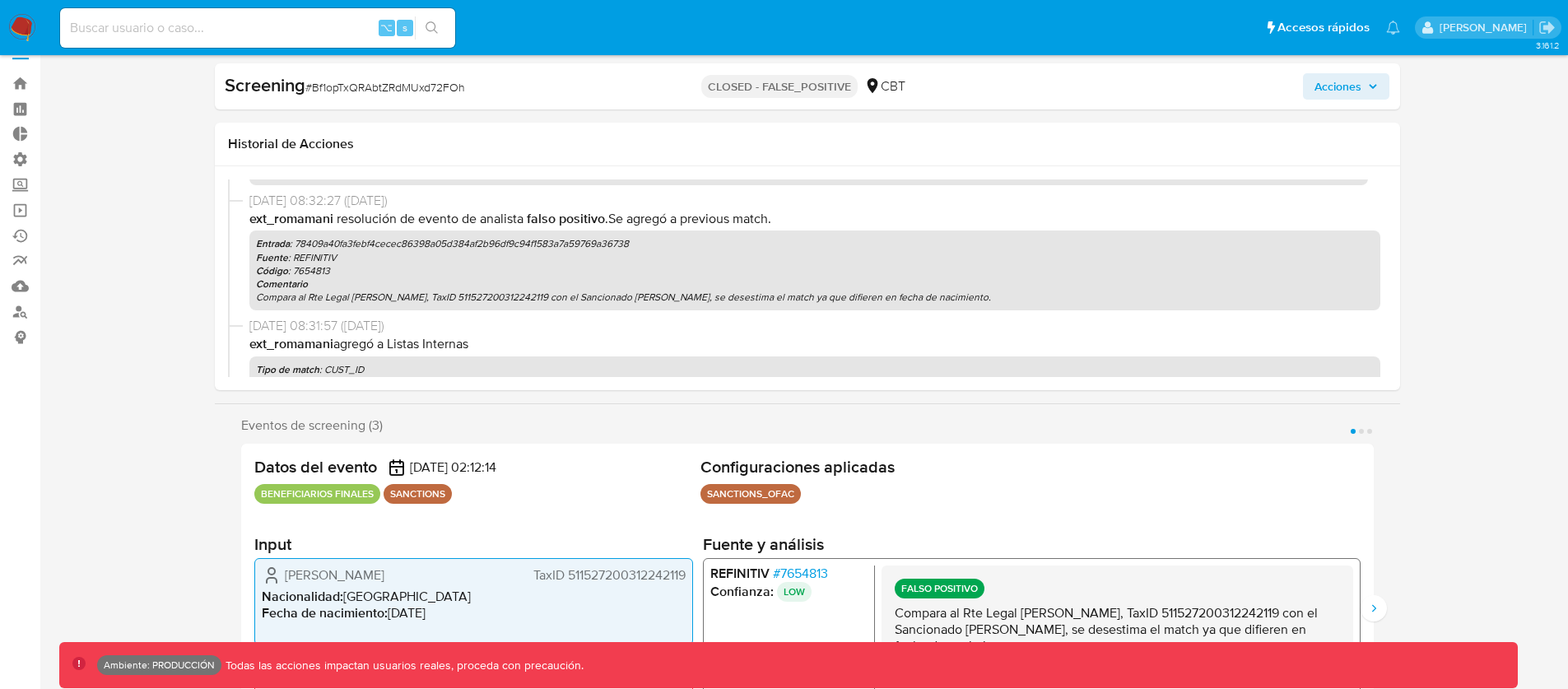
click at [346, 243] on p "Entrada : 78409a40fa3febf4cecec86398a05d384af2b96df9c94f1583a7a59769a36738" at bounding box center [815, 244] width 1118 height 13
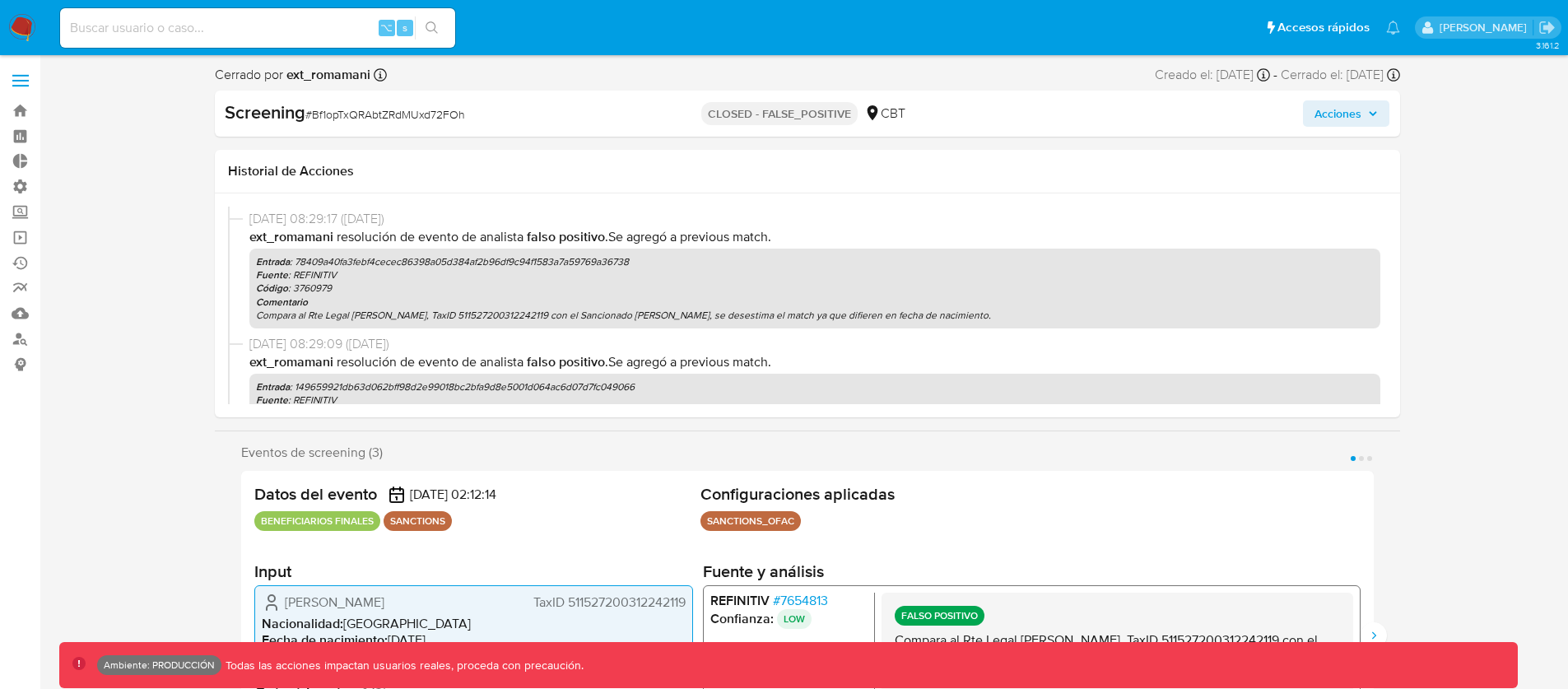
scroll to position [367, 0]
click at [473, 297] on p "Código : 3760979" at bounding box center [815, 293] width 1118 height 13
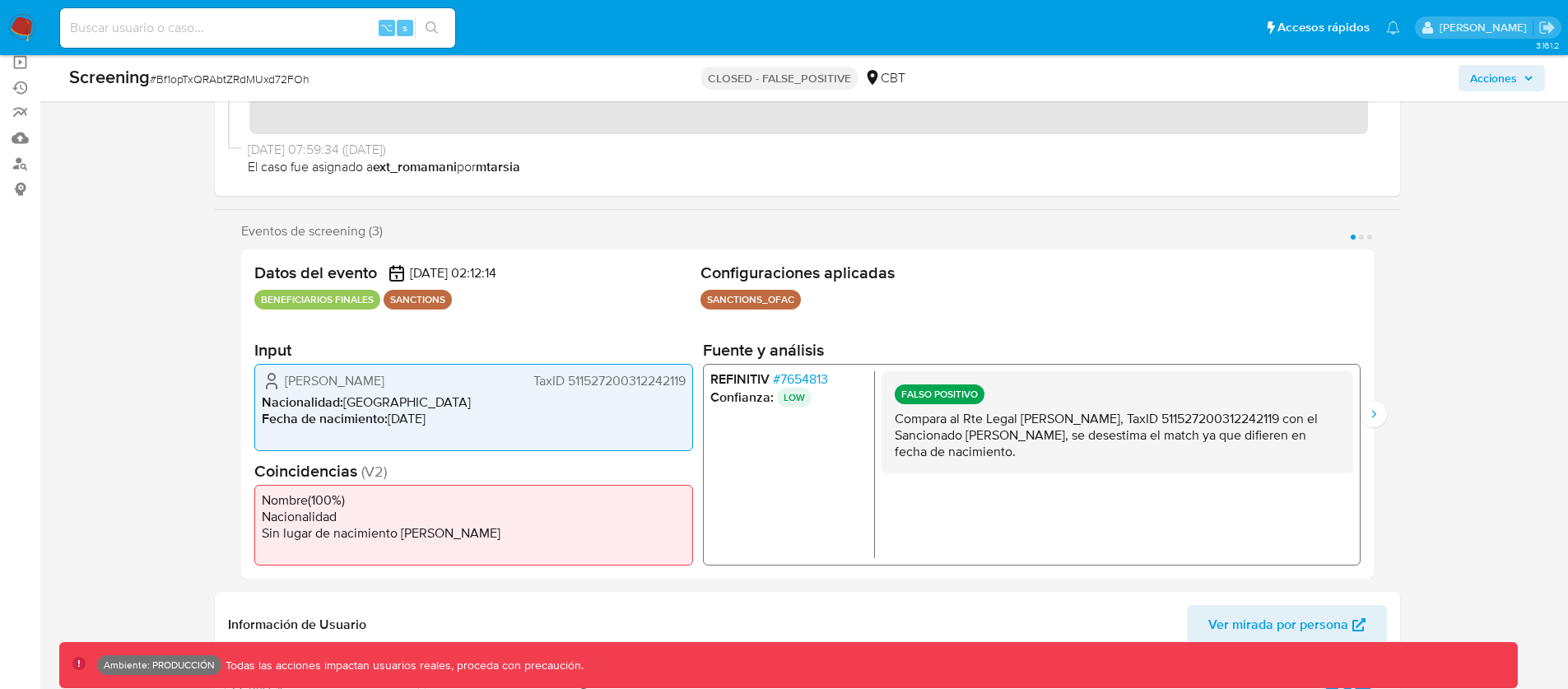
scroll to position [203, 0]
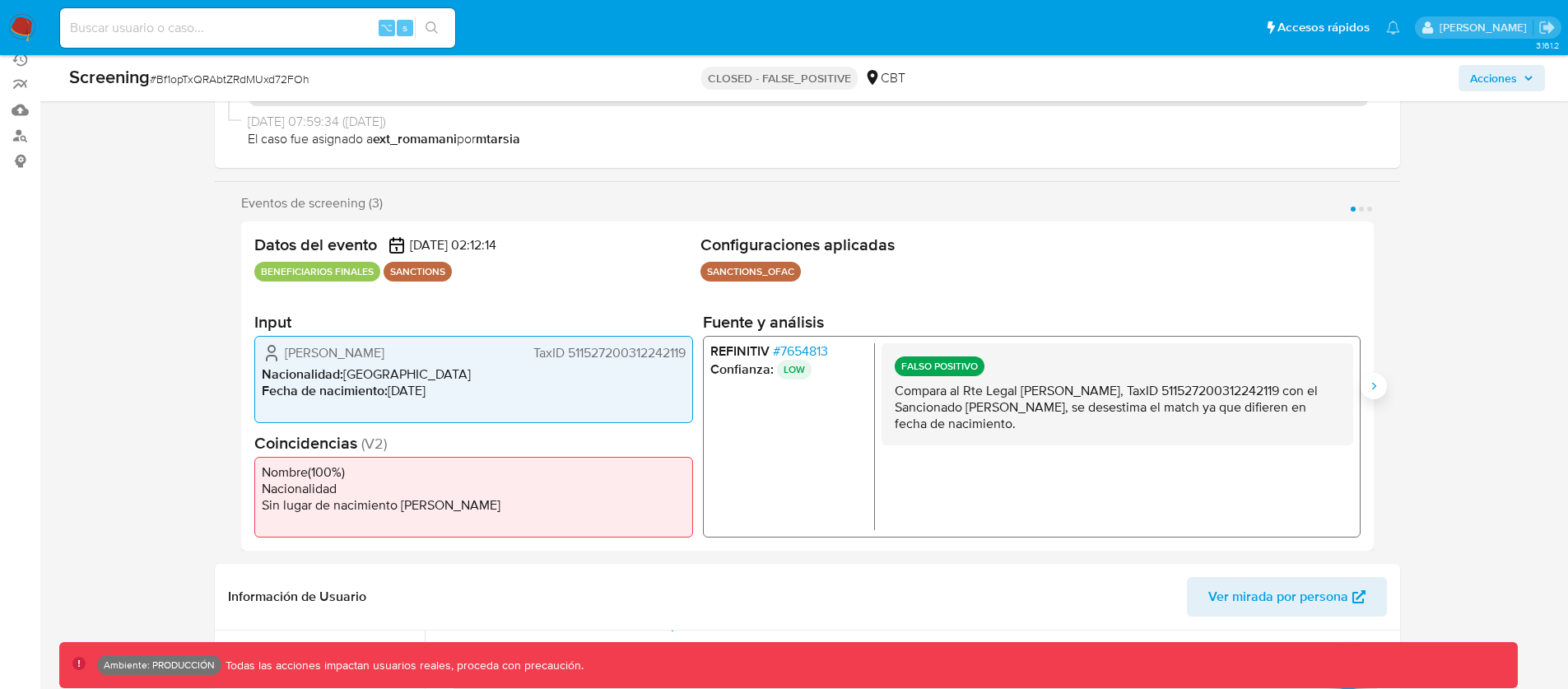
click at [1382, 387] on button "Siguiente" at bounding box center [1374, 386] width 27 height 27
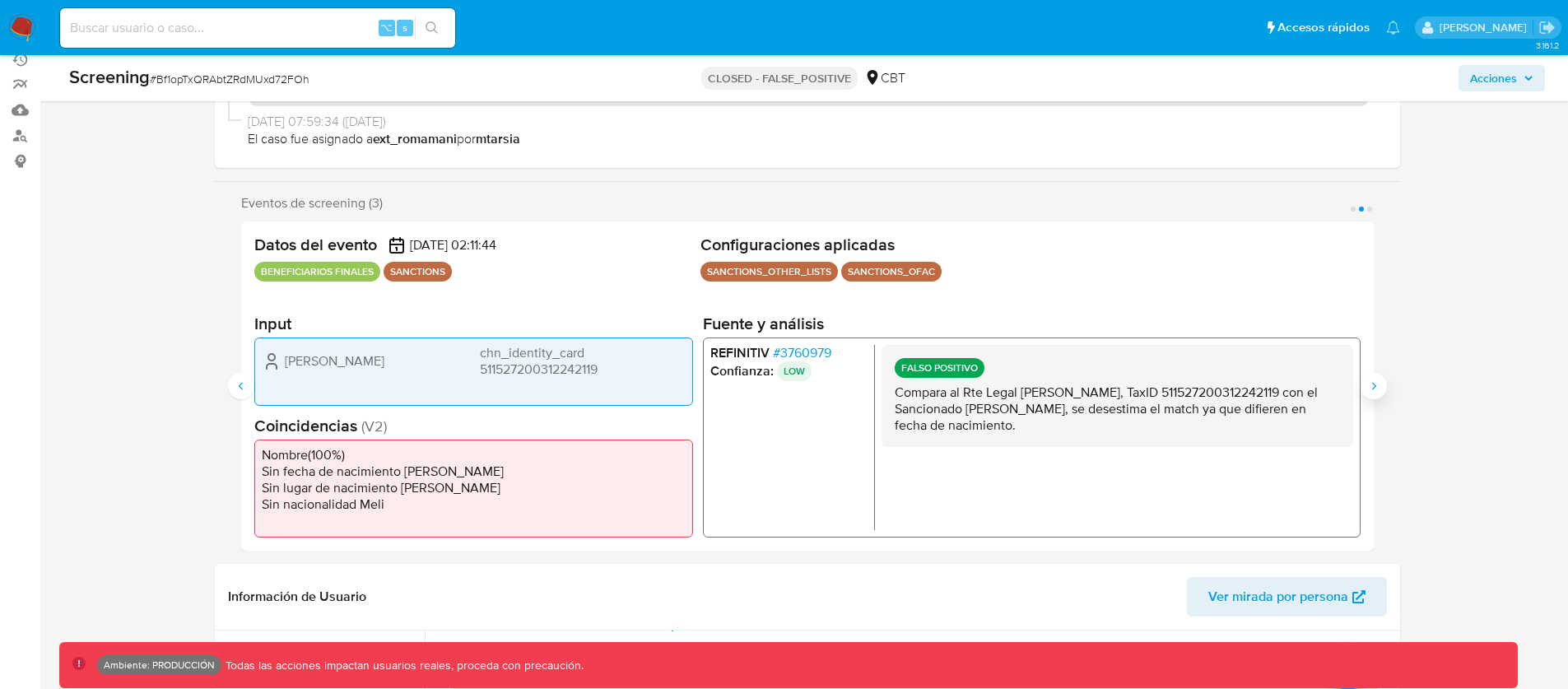
click at [1378, 382] on icon "Siguiente" at bounding box center [1374, 386] width 13 height 13
click at [241, 377] on button "Anterior" at bounding box center [241, 386] width 27 height 27
click at [1349, 364] on div "FALSO POSITIVO Compara al Rte Legal [PERSON_NAME], TaxID 511527200312242119 con…" at bounding box center [1116, 394] width 472 height 102
click at [1392, 390] on div "Eventos de screening (3) Página 1 Página 2 Página 3 Datos del evento [DATE] 02:…" at bounding box center [807, 372] width 1185 height 355
click at [1395, 381] on div "Eventos de screening (3) Página 1 Página 2 Página 3 Datos del evento [DATE] 02:…" at bounding box center [807, 372] width 1185 height 355
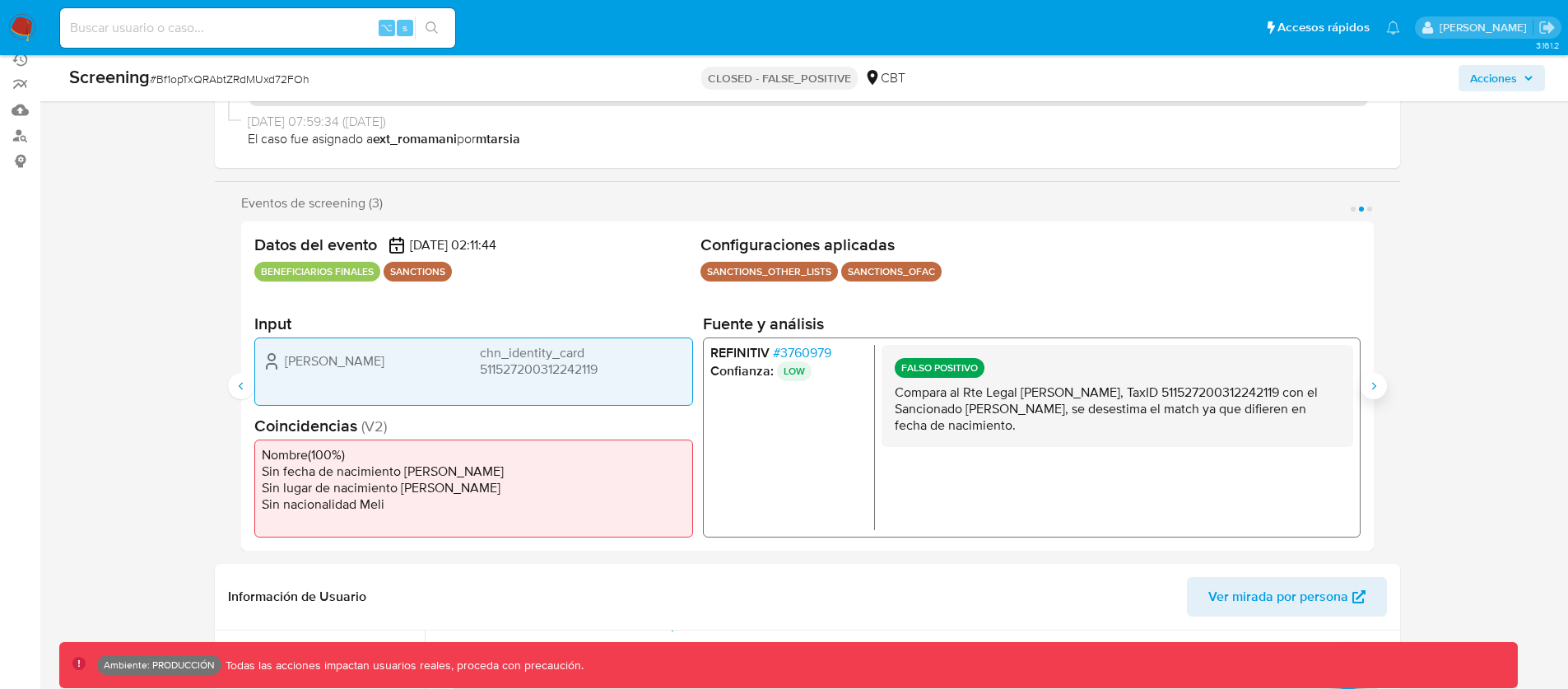
click at [1362, 390] on button "Siguiente" at bounding box center [1374, 386] width 27 height 27
click at [244, 394] on button "Anterior" at bounding box center [241, 386] width 27 height 27
click at [1384, 392] on button "Siguiente" at bounding box center [1374, 386] width 27 height 27
click at [242, 390] on icon "Anterior" at bounding box center [241, 386] width 13 height 13
click at [1379, 374] on div "Eventos de screening (3) Página 1 Página 2 Página 3 Datos del evento [DATE] 02:…" at bounding box center [807, 372] width 1185 height 355
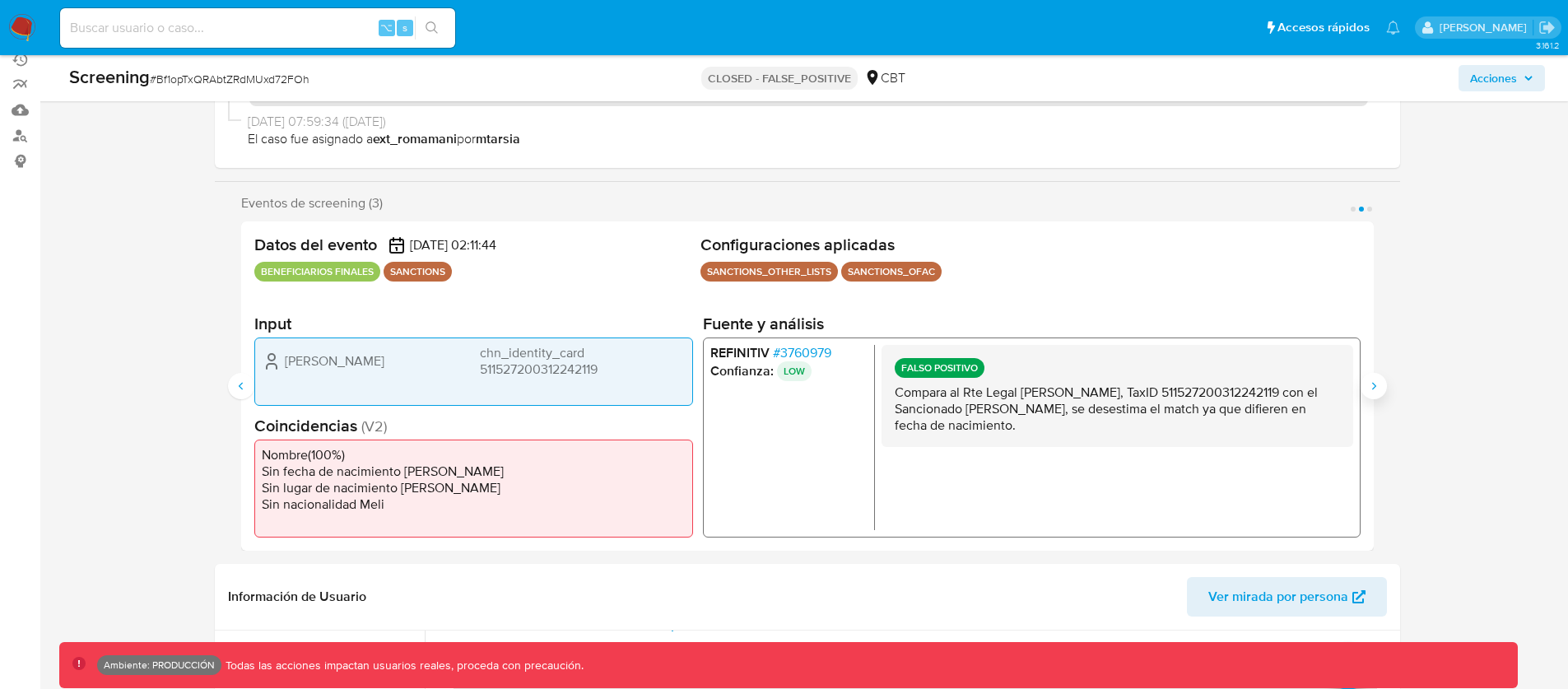
click at [1379, 379] on icon "Siguiente" at bounding box center [1374, 386] width 13 height 13
click at [550, 414] on h2 "Coincidencias ( V2 )" at bounding box center [474, 424] width 439 height 21
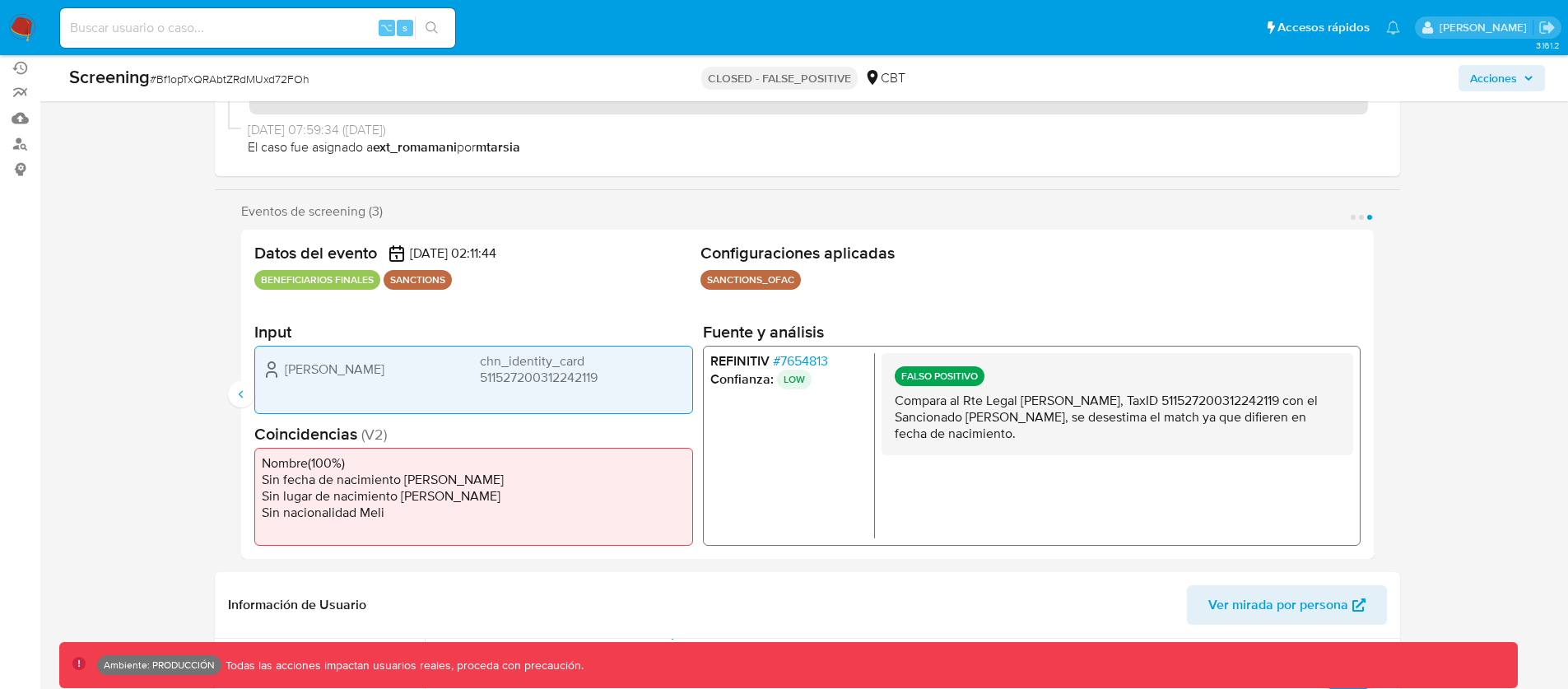
scroll to position [186, 0]
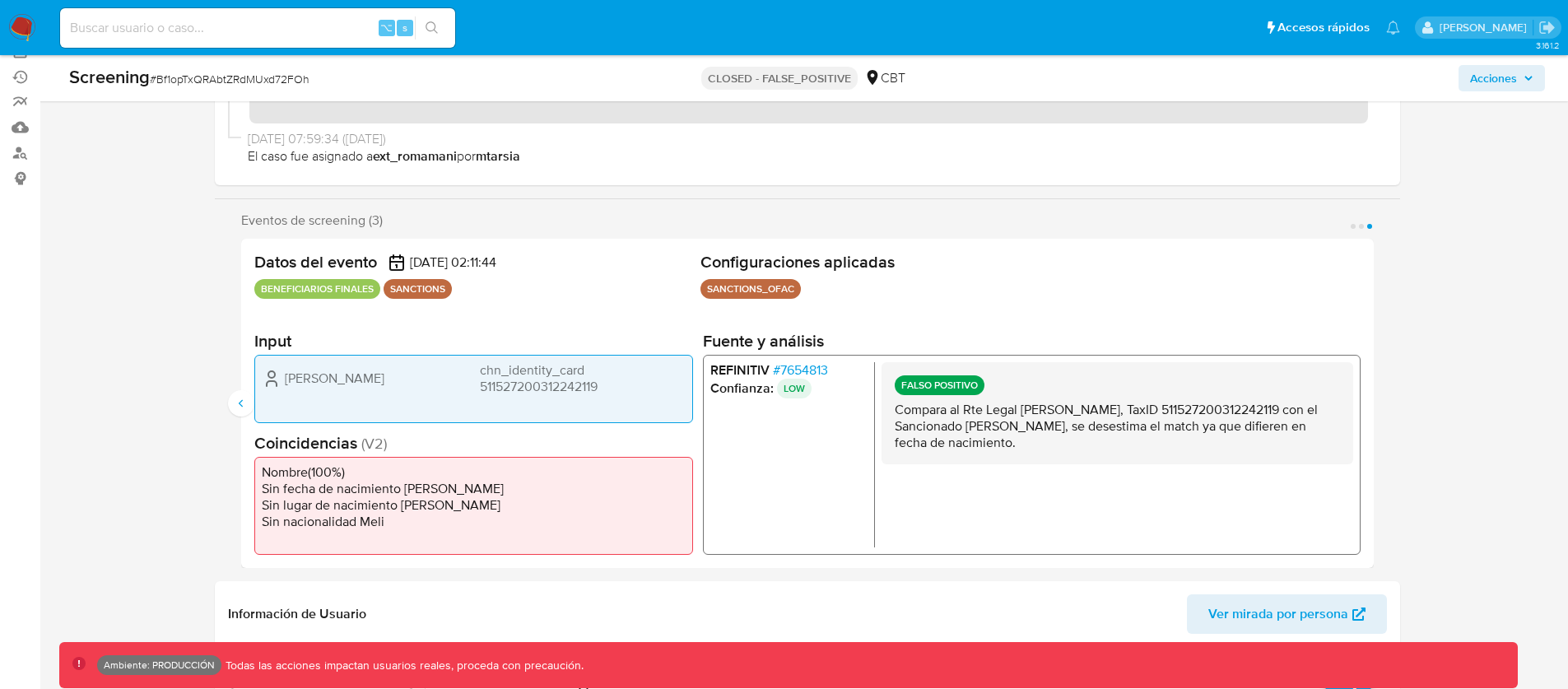
click at [520, 384] on span "chn_identity_card 511527200312242119" at bounding box center [582, 378] width 206 height 33
drag, startPoint x: 606, startPoint y: 387, endPoint x: 645, endPoint y: 390, distance: 39.1
click at [607, 387] on span "chn_identity_card 511527200312242119" at bounding box center [582, 378] width 206 height 33
drag, startPoint x: 520, startPoint y: 383, endPoint x: 493, endPoint y: 380, distance: 27.2
click at [502, 380] on span "chn_identity_card 511527200312242119" at bounding box center [582, 378] width 206 height 33
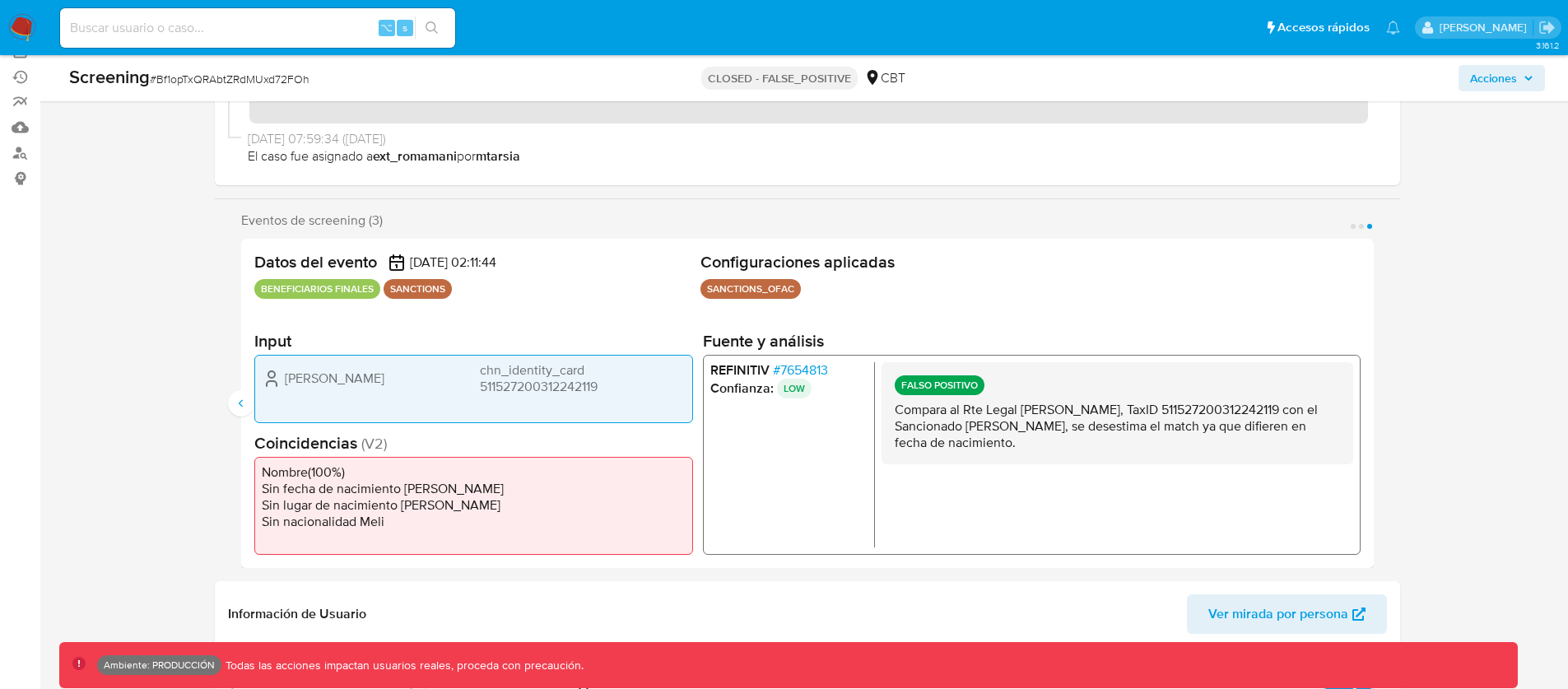
click at [543, 388] on span "chn_identity_card 511527200312242119" at bounding box center [582, 378] width 206 height 33
drag, startPoint x: 622, startPoint y: 393, endPoint x: 516, endPoint y: 389, distance: 106.1
click at [522, 389] on span "chn_identity_card 511527200312242119" at bounding box center [582, 378] width 206 height 33
click at [559, 392] on span "chn_identity_card 511527200312242119" at bounding box center [582, 378] width 206 height 33
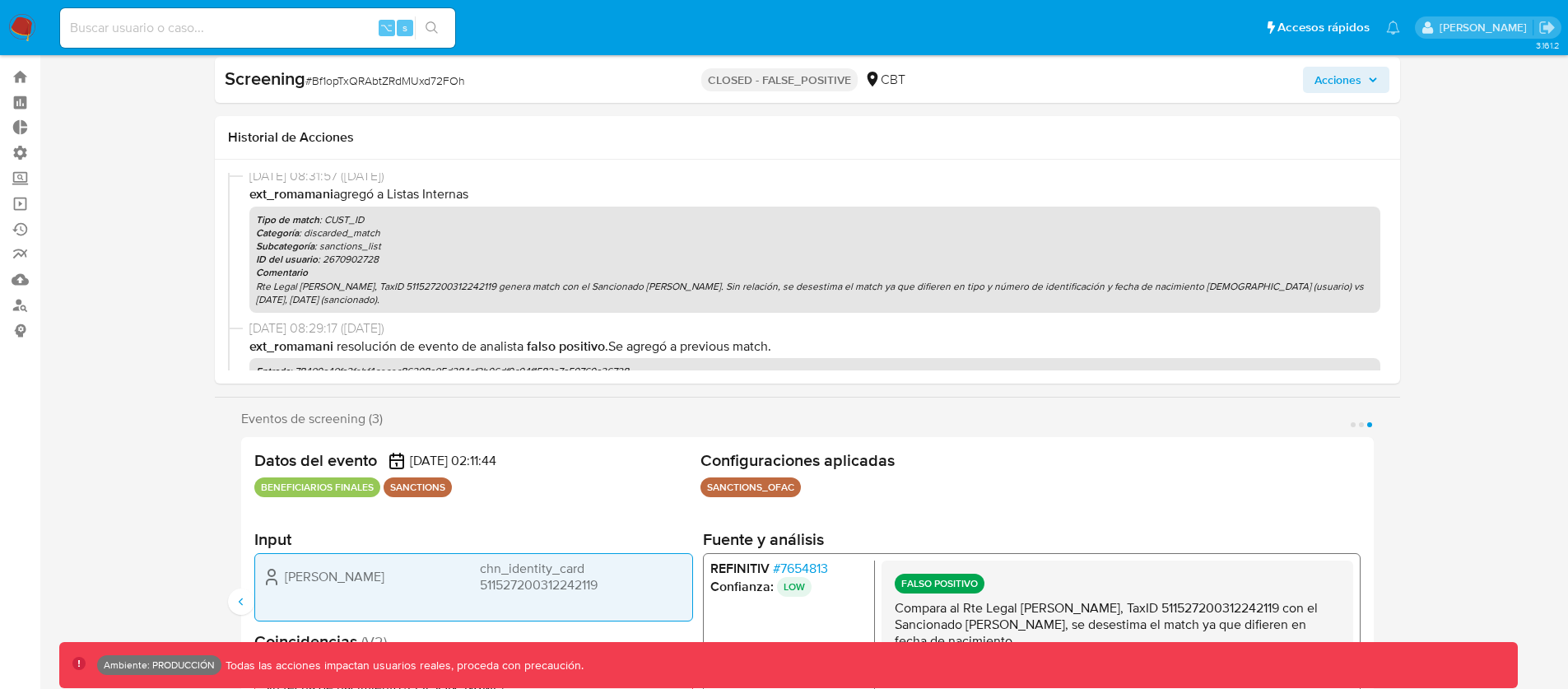
scroll to position [257, 0]
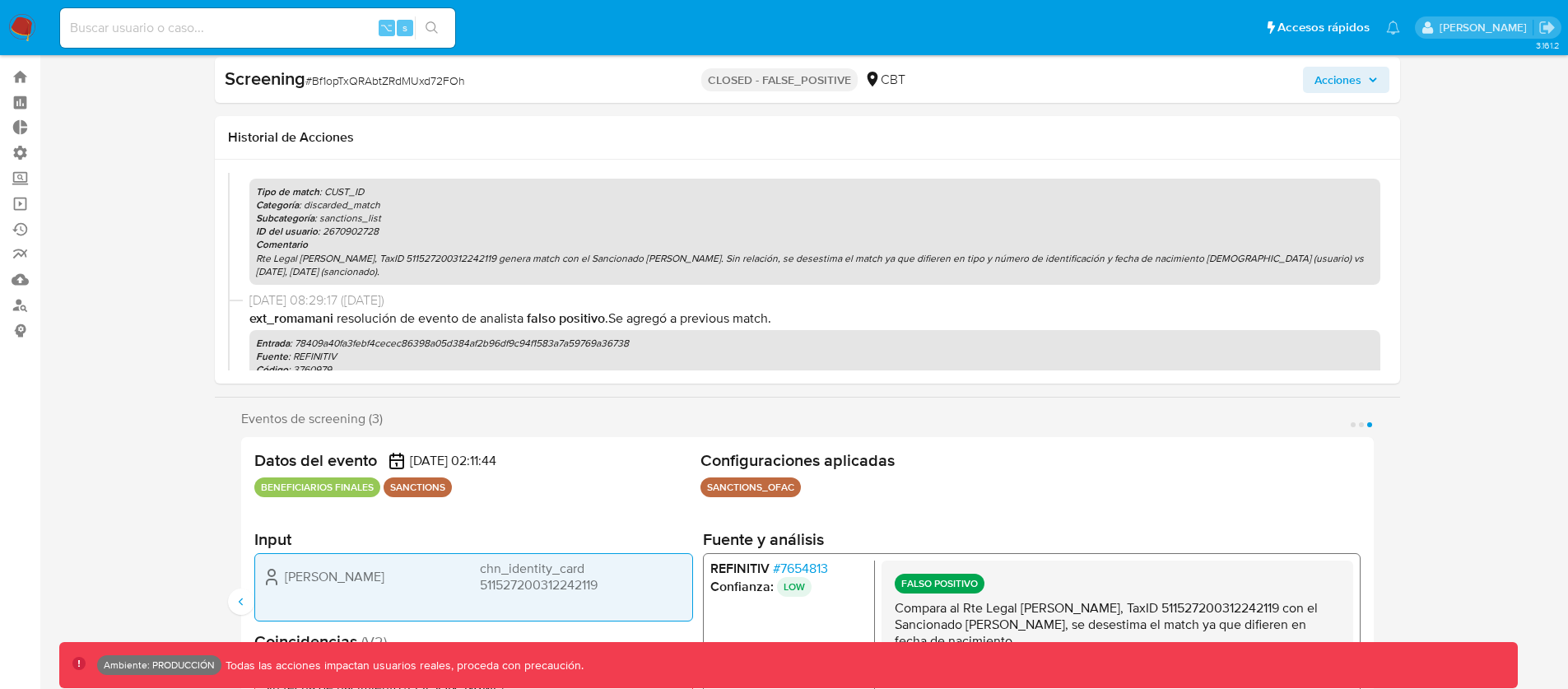
click at [536, 565] on span "chn_identity_card 511527200312242119" at bounding box center [582, 576] width 206 height 33
click at [527, 595] on div "[PERSON_NAME] chn_identity_card 511527200312242119" at bounding box center [474, 587] width 439 height 68
click at [531, 573] on span "chn_identity_card 511527200312242119" at bounding box center [582, 576] width 206 height 33
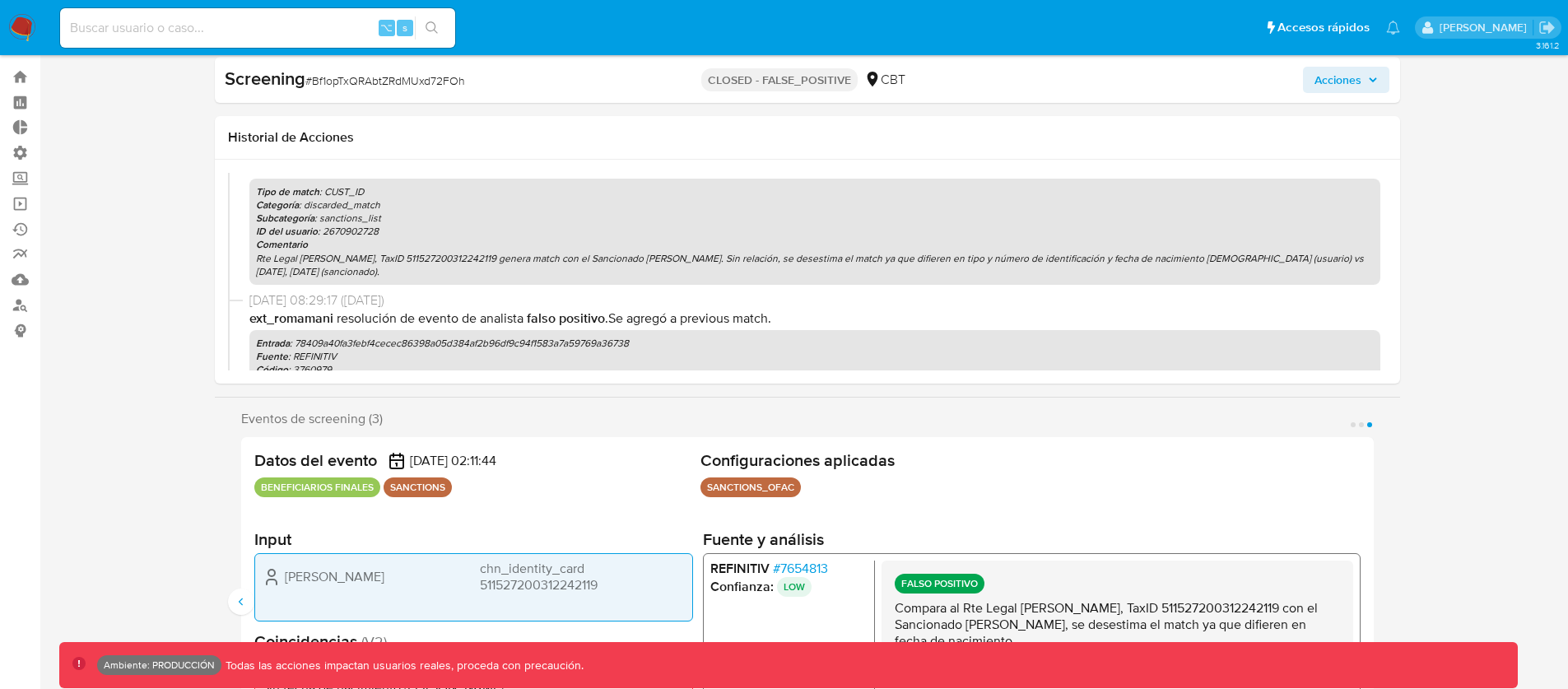
click at [531, 573] on span "chn_identity_card 511527200312242119" at bounding box center [582, 576] width 206 height 33
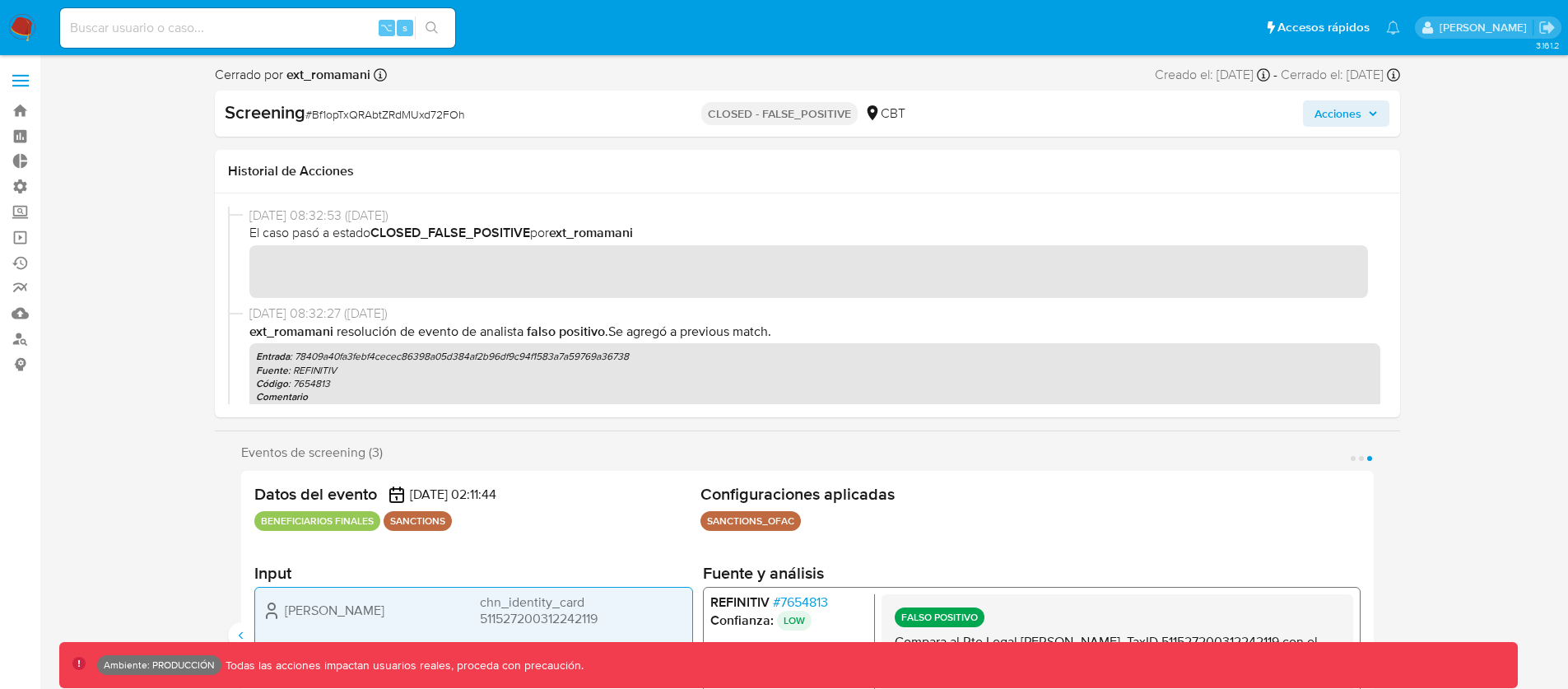
scroll to position [30, 0]
